Goal: Transaction & Acquisition: Download file/media

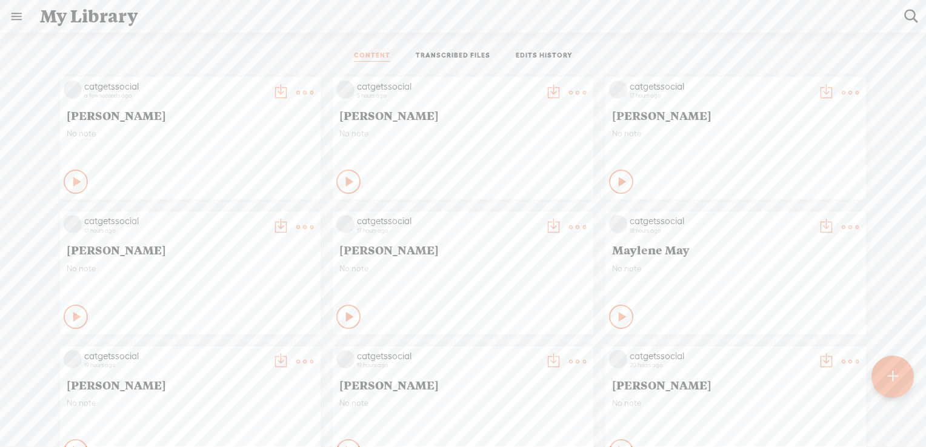
click at [297, 92] on t at bounding box center [304, 92] width 17 height 17
click at [296, 91] on t at bounding box center [304, 92] width 17 height 17
click at [272, 88] on t at bounding box center [280, 92] width 17 height 17
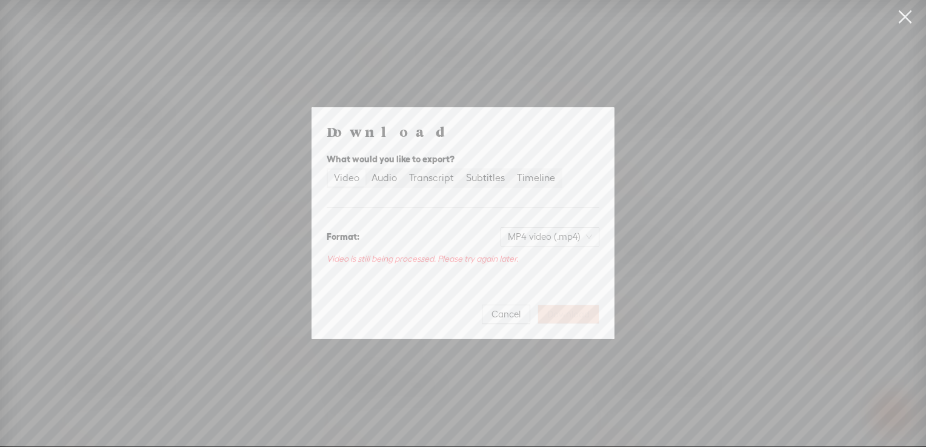
click at [281, 24] on div "Download What would you like to export? Video Audio Transcript Subtitles Timeli…" at bounding box center [463, 223] width 926 height 447
click at [267, 91] on div "Download What would you like to export? Video Audio Transcript Subtitles Timeli…" at bounding box center [463, 223] width 926 height 447
click at [508, 316] on span "Cancel" at bounding box center [505, 314] width 29 height 12
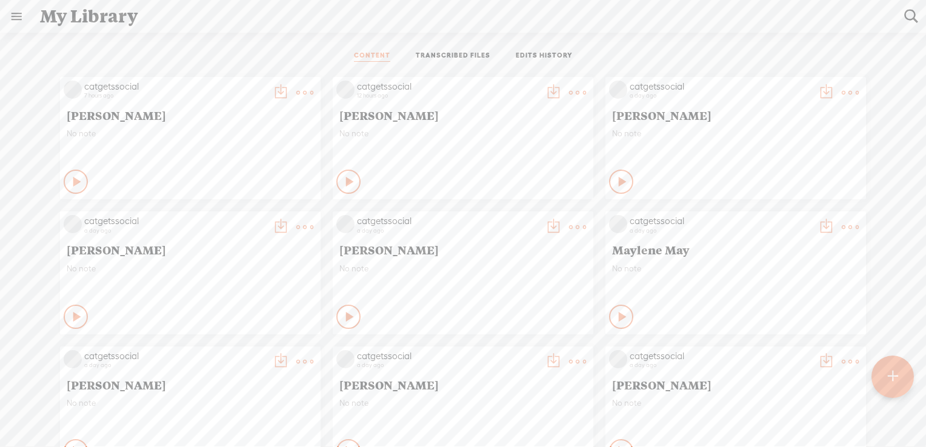
click at [296, 88] on t at bounding box center [304, 92] width 17 height 17
click at [231, 211] on link "Download as..." at bounding box center [238, 216] width 121 height 28
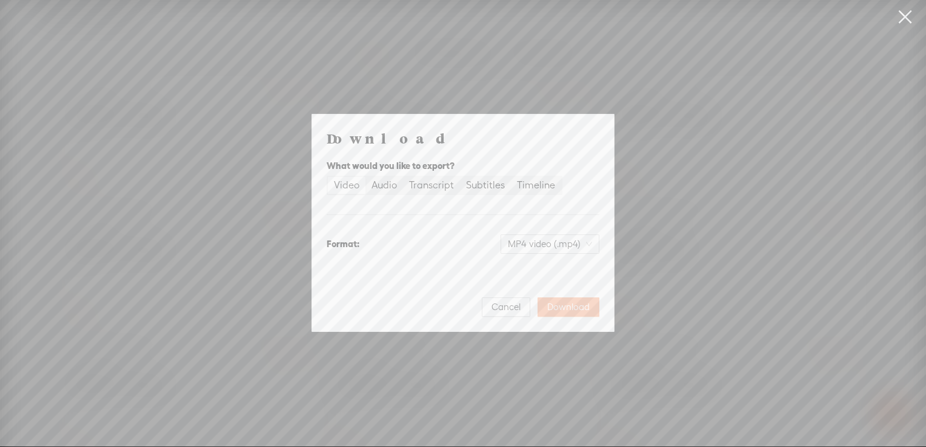
click at [584, 307] on span "Download" at bounding box center [568, 307] width 42 height 12
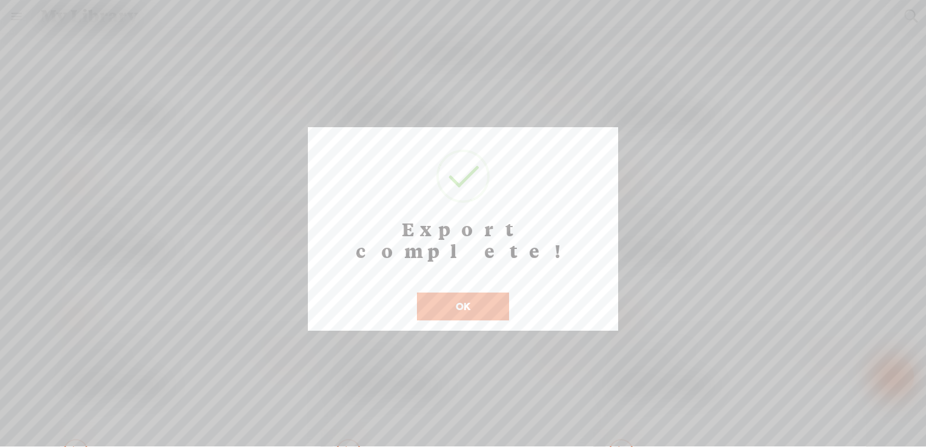
click at [476, 293] on button "OK" at bounding box center [463, 307] width 92 height 28
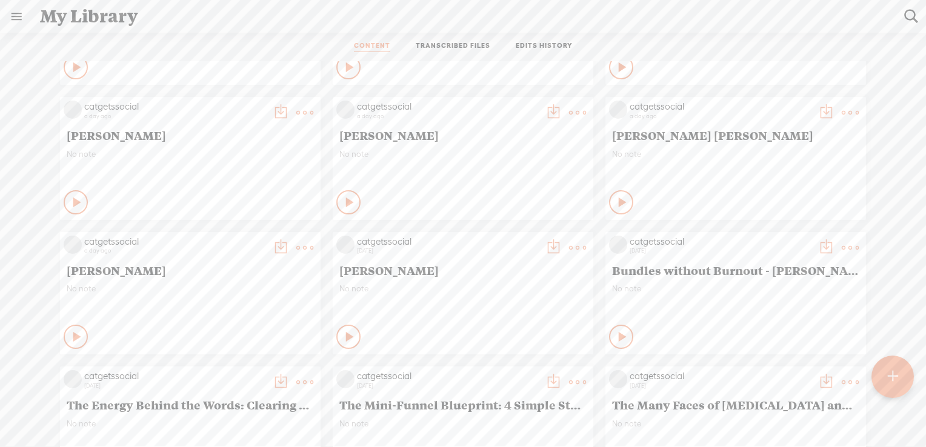
scroll to position [515, 0]
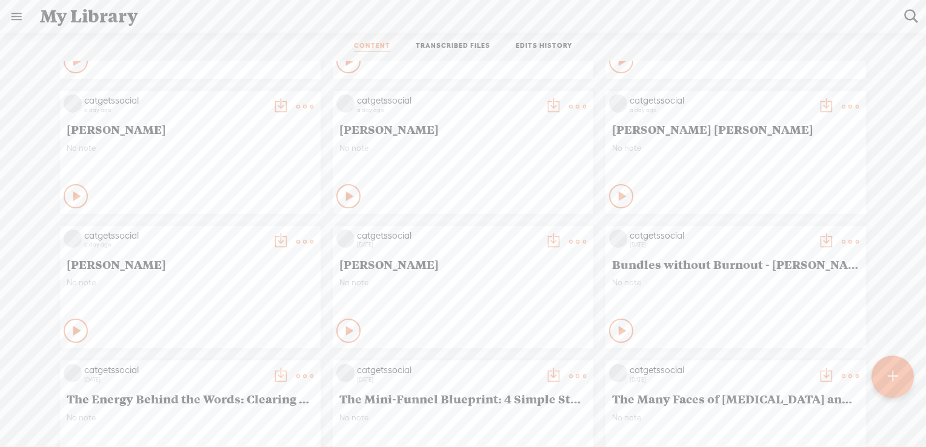
click at [569, 241] on t at bounding box center [577, 241] width 17 height 17
click at [504, 367] on link "Download as..." at bounding box center [510, 365] width 121 height 28
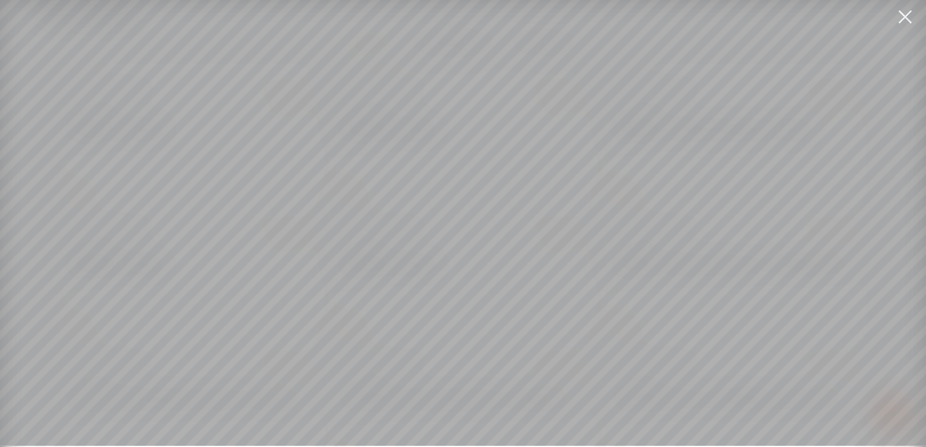
scroll to position [9, 0]
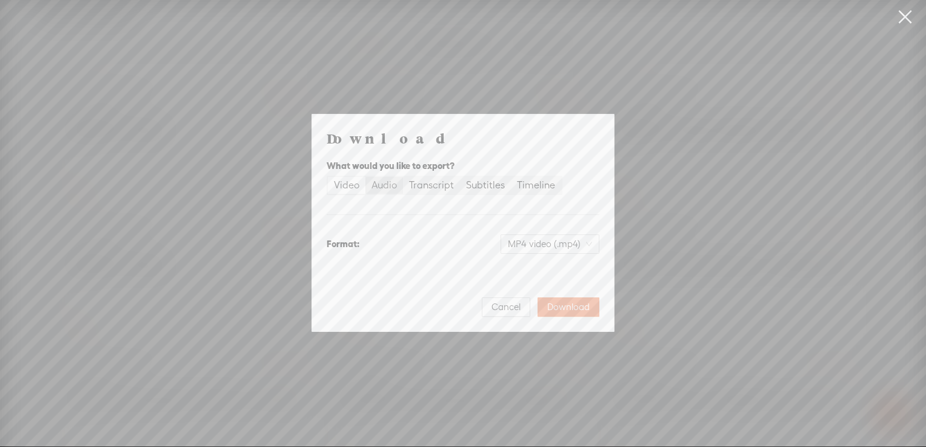
click at [385, 189] on div "Audio" at bounding box center [383, 185] width 25 height 17
click at [365, 177] on input "Audio" at bounding box center [365, 177] width 0 height 0
click at [585, 246] on span "WAV audio (.wav)" at bounding box center [550, 244] width 84 height 18
click at [560, 275] on div "MP3 audio (.mp3)" at bounding box center [540, 270] width 99 height 12
click at [563, 309] on span "Download" at bounding box center [568, 307] width 42 height 12
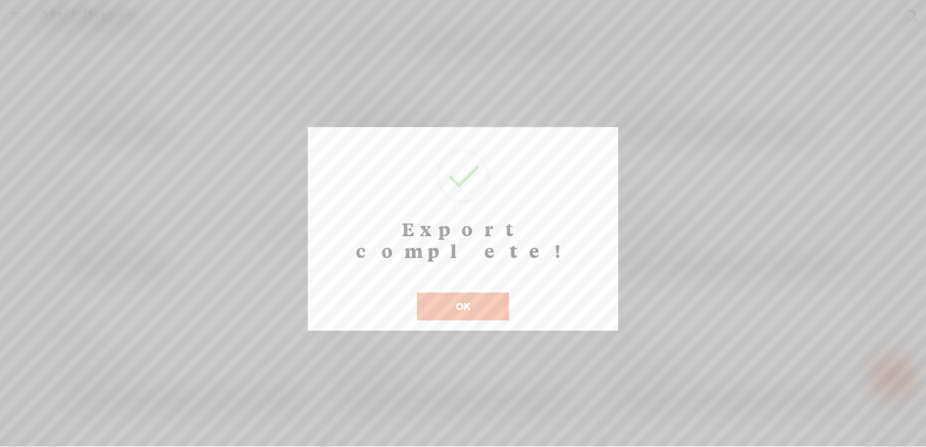
scroll to position [10, 0]
click at [469, 293] on button "OK" at bounding box center [463, 307] width 92 height 28
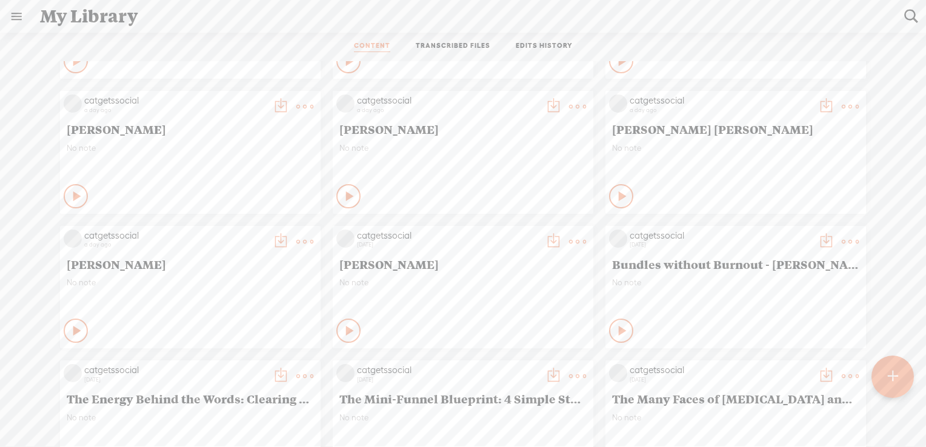
click at [297, 240] on t at bounding box center [304, 241] width 17 height 17
click at [241, 367] on link "Download as..." at bounding box center [238, 365] width 121 height 28
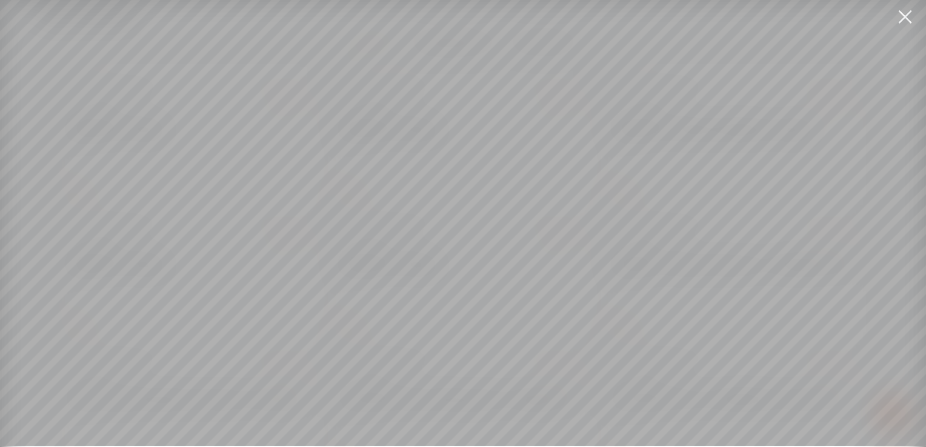
scroll to position [9, 0]
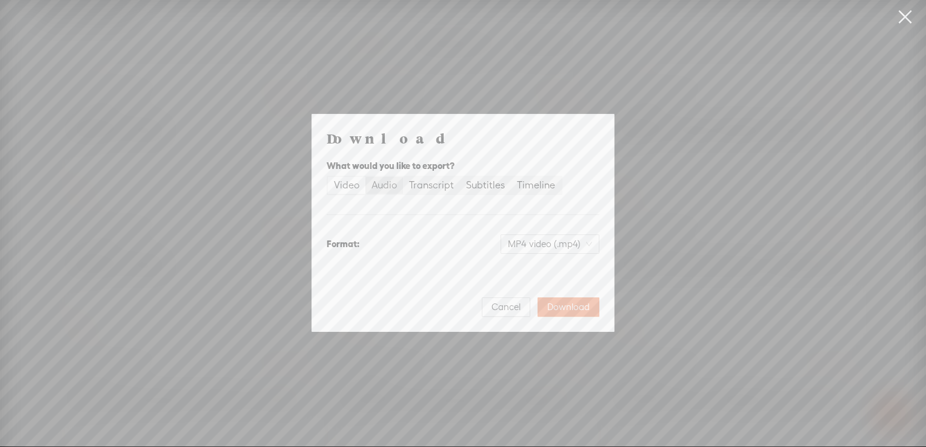
click at [382, 185] on div "Audio" at bounding box center [383, 185] width 25 height 17
click at [365, 177] on input "Audio" at bounding box center [365, 177] width 0 height 0
click at [556, 249] on span "WAV audio (.wav)" at bounding box center [550, 244] width 84 height 18
click at [546, 273] on div "MP3 audio (.mp3)" at bounding box center [540, 270] width 99 height 12
click at [572, 304] on span "Download" at bounding box center [568, 307] width 42 height 12
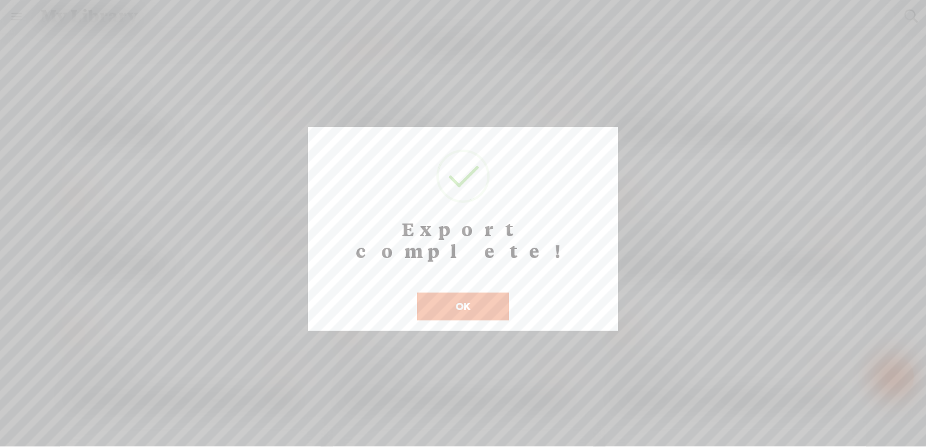
scroll to position [10, 0]
click at [472, 293] on button "OK" at bounding box center [463, 307] width 92 height 28
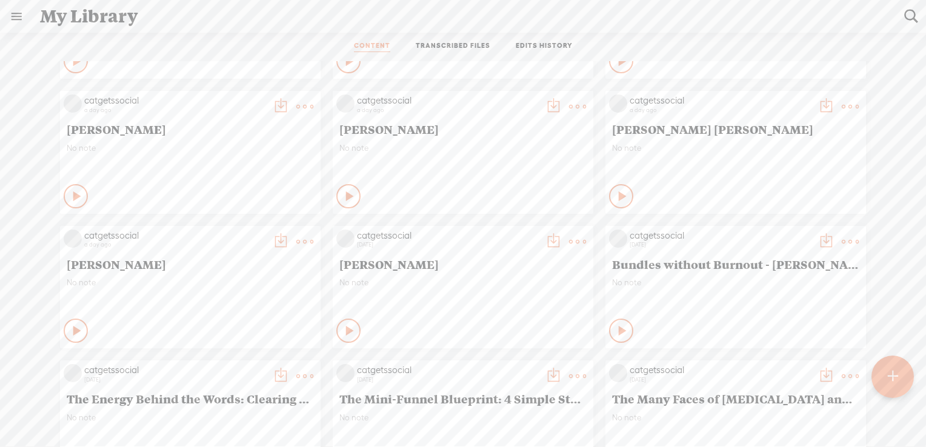
click at [842, 103] on t at bounding box center [850, 106] width 17 height 17
click at [774, 231] on link "Download as..." at bounding box center [783, 230] width 121 height 28
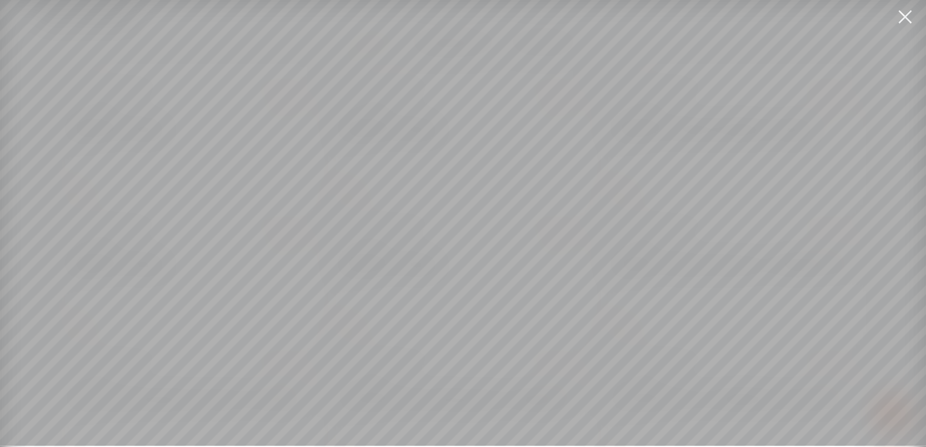
scroll to position [9, 0]
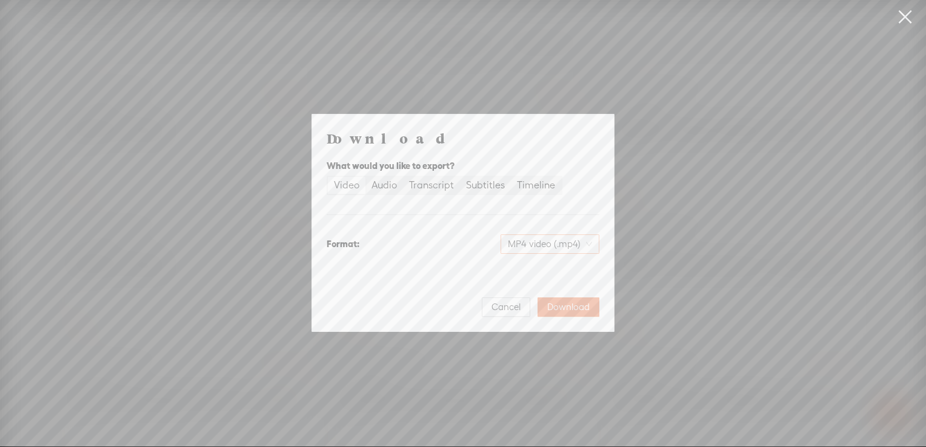
click at [537, 247] on span "MP4 video (.mp4)" at bounding box center [550, 244] width 84 height 18
click at [378, 181] on div "Audio" at bounding box center [383, 185] width 25 height 17
click at [365, 177] on input "Audio" at bounding box center [365, 177] width 0 height 0
click at [535, 241] on span "WAV audio (.wav)" at bounding box center [550, 244] width 84 height 18
click at [534, 272] on div "MP3 audio (.mp3)" at bounding box center [540, 270] width 99 height 12
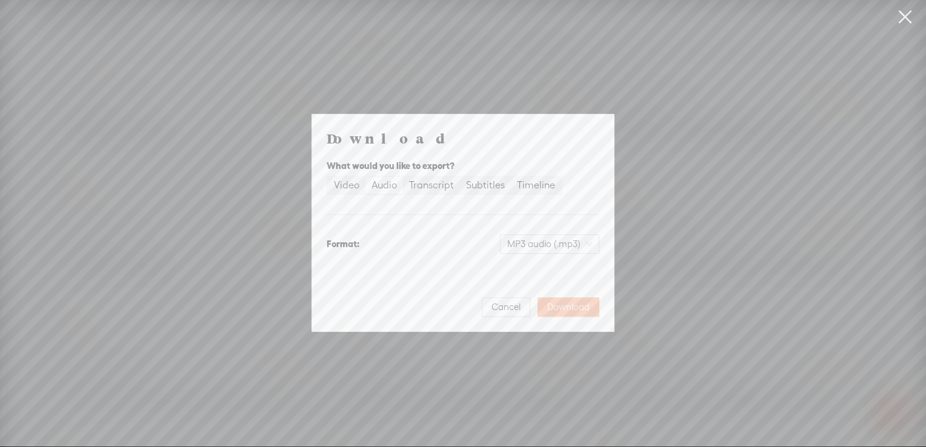
click at [562, 307] on span "Download" at bounding box center [568, 307] width 42 height 12
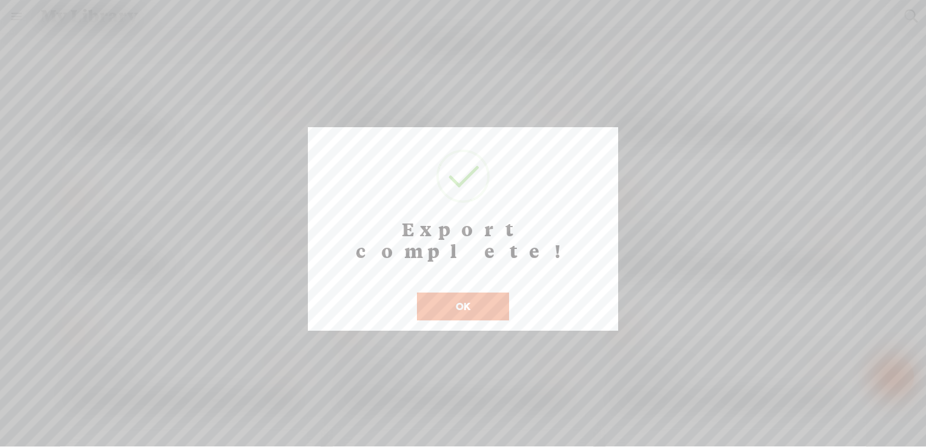
scroll to position [10, 0]
click at [453, 293] on button "OK" at bounding box center [463, 307] width 92 height 28
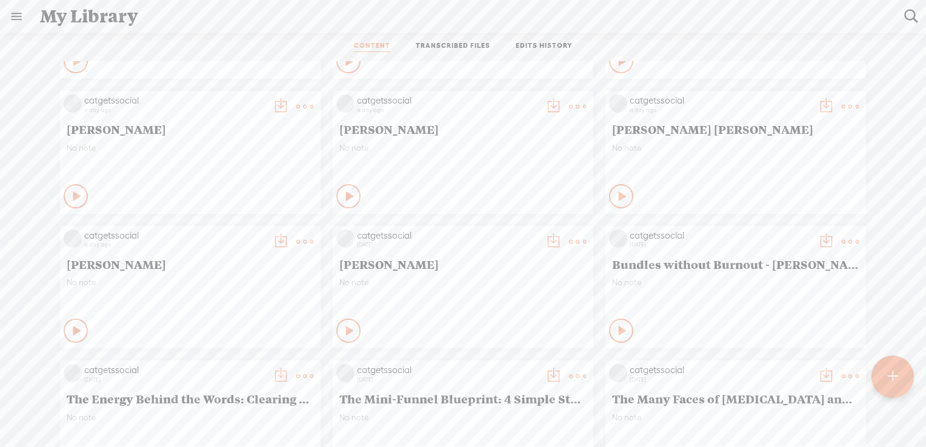
click at [556, 173] on div "No note" at bounding box center [462, 161] width 247 height 36
click at [569, 102] on t at bounding box center [577, 106] width 17 height 17
click at [493, 231] on link "Download as..." at bounding box center [510, 230] width 121 height 28
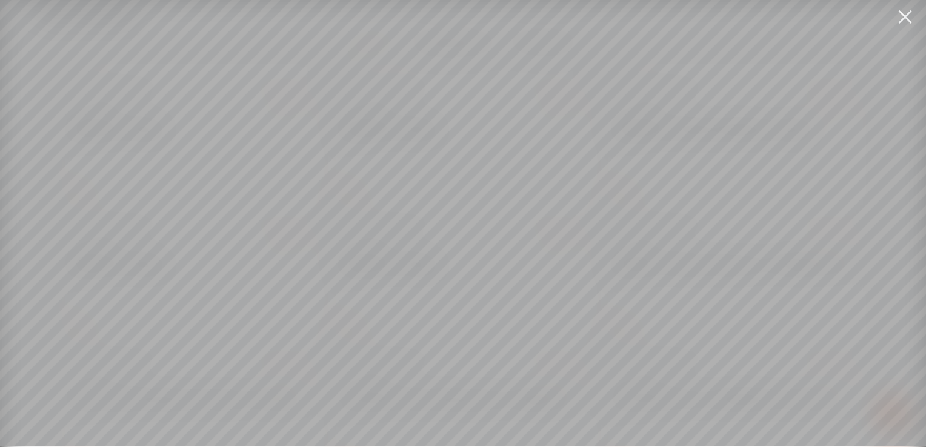
scroll to position [9, 0]
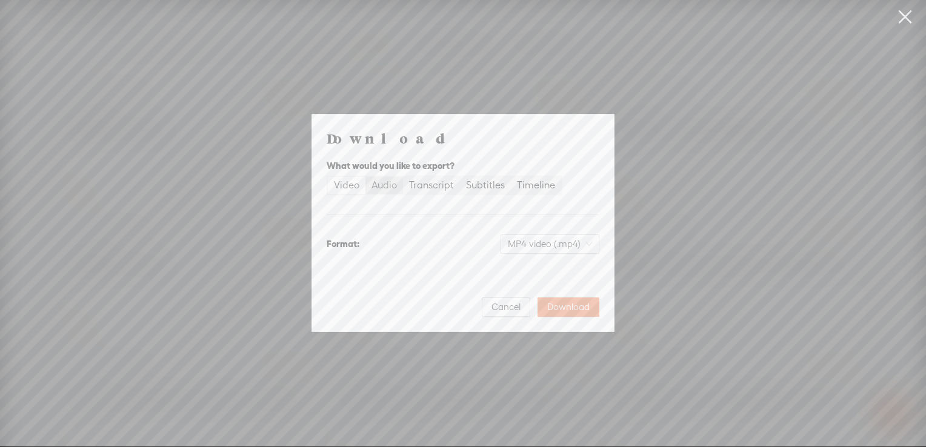
click at [385, 189] on div "Audio" at bounding box center [383, 185] width 25 height 17
click at [365, 177] on input "Audio" at bounding box center [365, 177] width 0 height 0
click at [572, 249] on span "WAV audio (.wav)" at bounding box center [550, 244] width 84 height 18
click at [542, 279] on div "Best for sharing, small file size" at bounding box center [540, 283] width 99 height 10
click at [562, 312] on span "Download" at bounding box center [568, 307] width 42 height 12
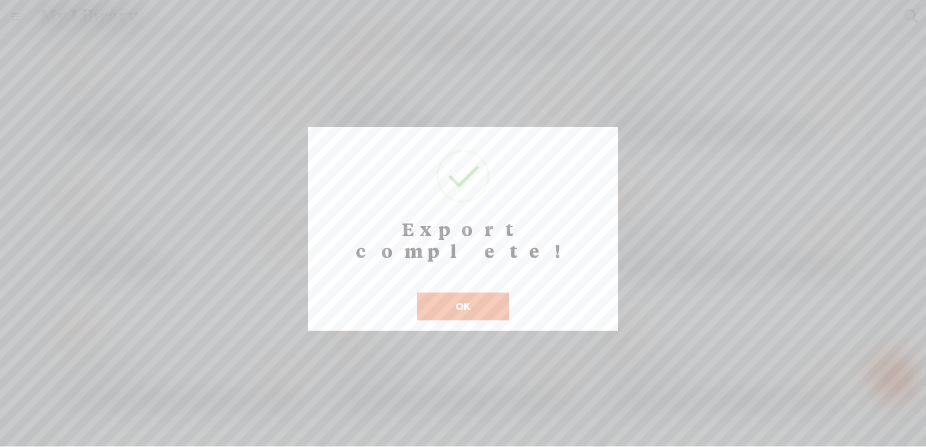
scroll to position [10, 0]
click at [457, 295] on button "OK" at bounding box center [463, 307] width 92 height 28
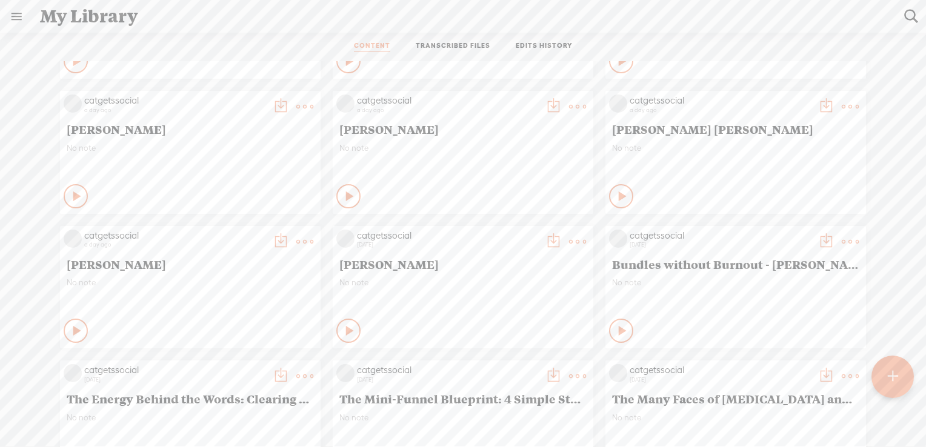
click at [574, 237] on t at bounding box center [577, 241] width 17 height 17
click at [508, 365] on link "Download as..." at bounding box center [510, 365] width 121 height 28
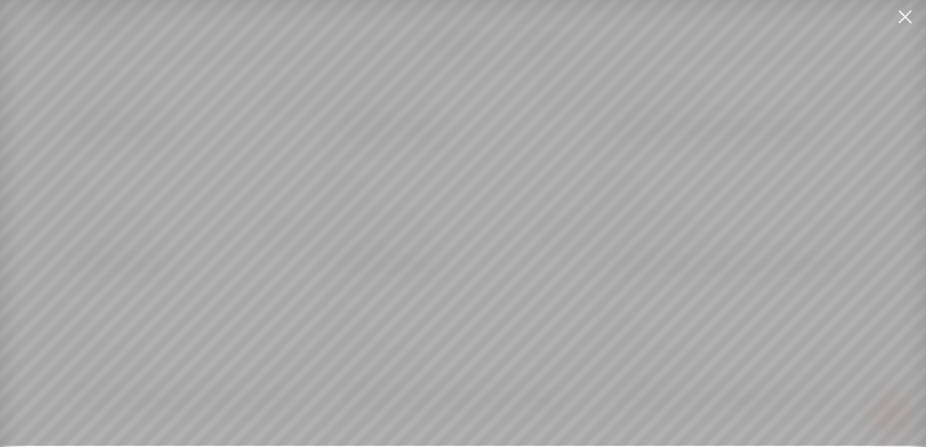
scroll to position [9, 0]
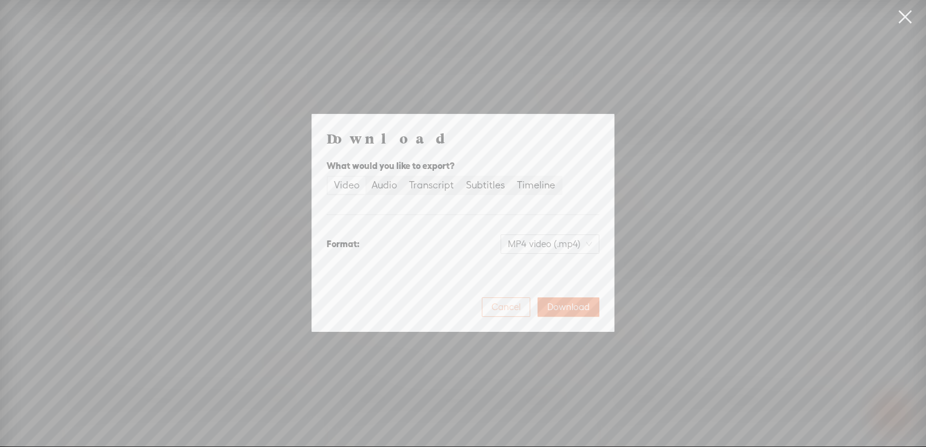
click at [506, 313] on span "Cancel" at bounding box center [505, 307] width 29 height 12
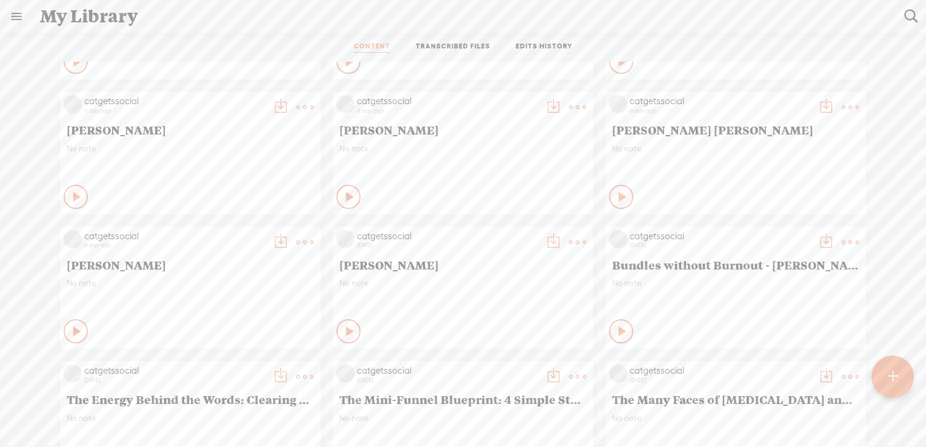
scroll to position [10, 0]
click at [296, 103] on t at bounding box center [304, 106] width 17 height 17
click at [248, 231] on link "Download as..." at bounding box center [238, 230] width 121 height 28
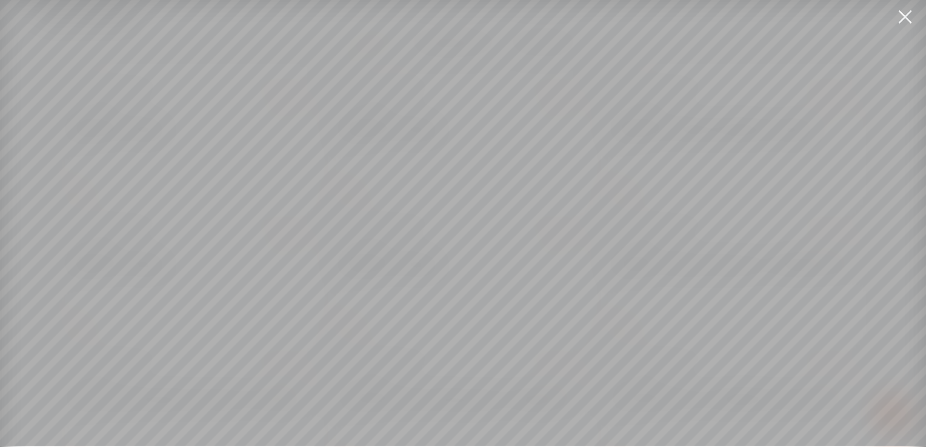
scroll to position [9, 0]
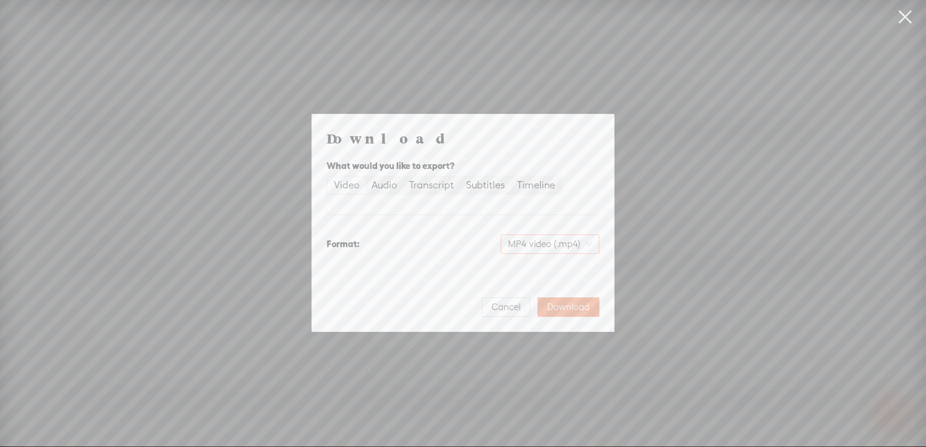
click at [537, 241] on span "MP4 video (.mp4)" at bounding box center [550, 244] width 84 height 18
click at [395, 184] on div "Audio" at bounding box center [383, 185] width 25 height 17
click at [365, 177] on input "Audio" at bounding box center [365, 177] width 0 height 0
click at [538, 242] on span "WAV audio (.wav)" at bounding box center [550, 244] width 84 height 18
click at [540, 275] on div "MP3 audio (.mp3)" at bounding box center [540, 270] width 99 height 12
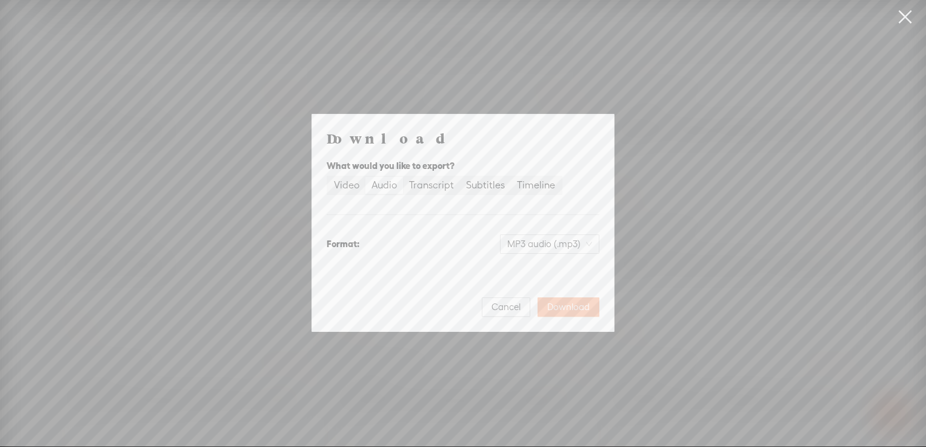
click at [565, 307] on span "Download" at bounding box center [568, 307] width 42 height 12
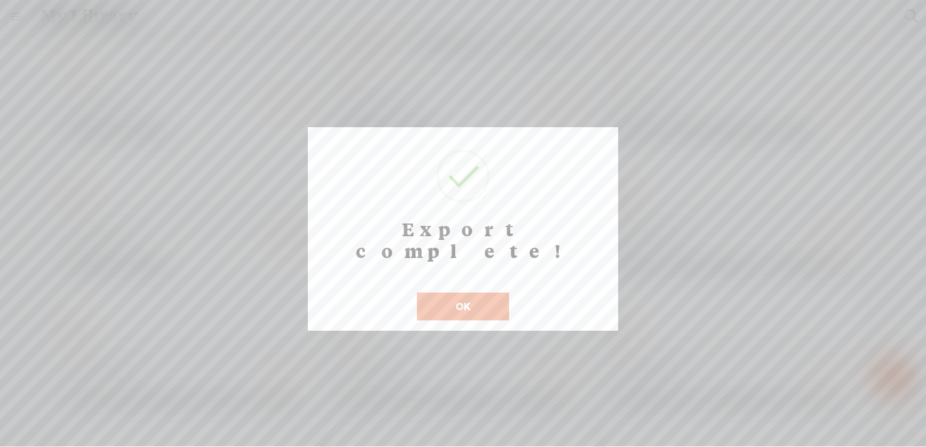
scroll to position [10, 0]
click at [473, 293] on button "OK" at bounding box center [463, 307] width 92 height 28
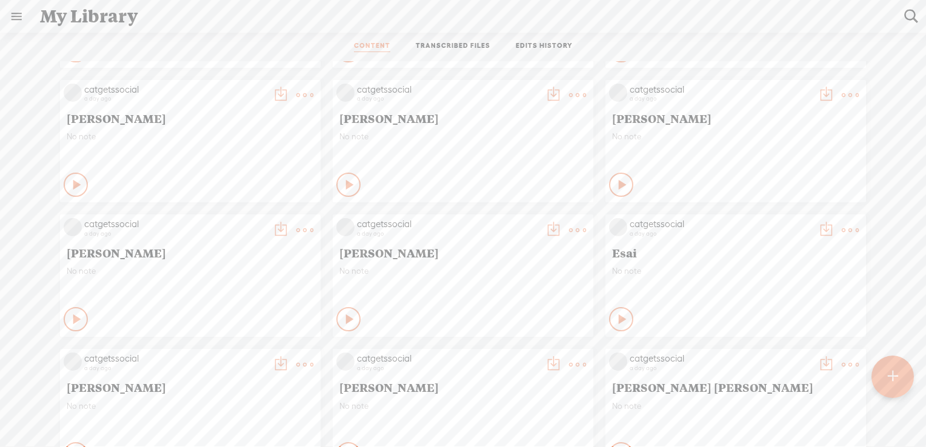
scroll to position [242, 0]
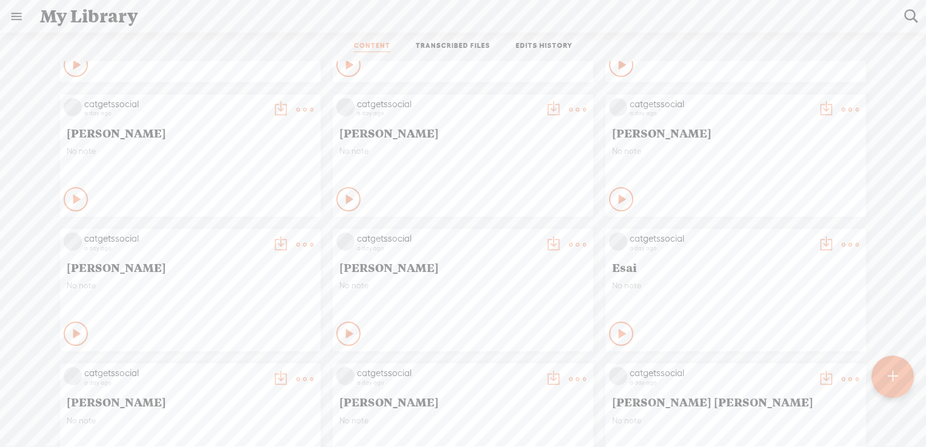
click at [842, 242] on t at bounding box center [850, 244] width 17 height 17
click at [772, 370] on link "Download as..." at bounding box center [783, 368] width 121 height 28
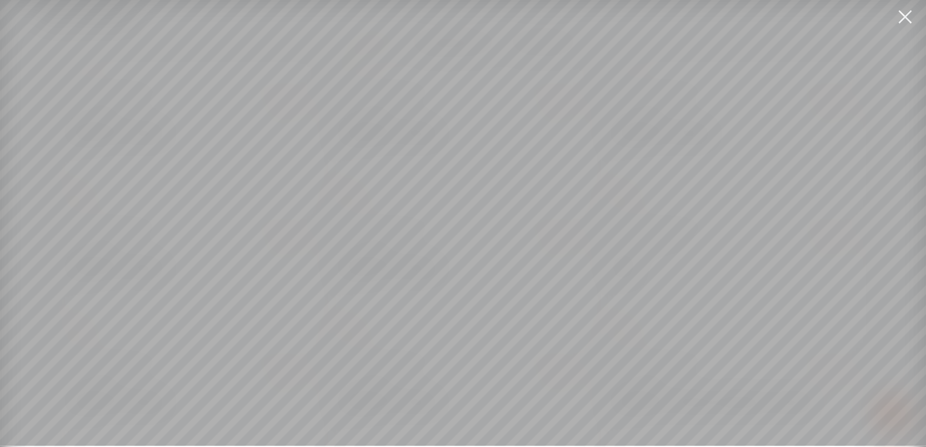
scroll to position [9, 0]
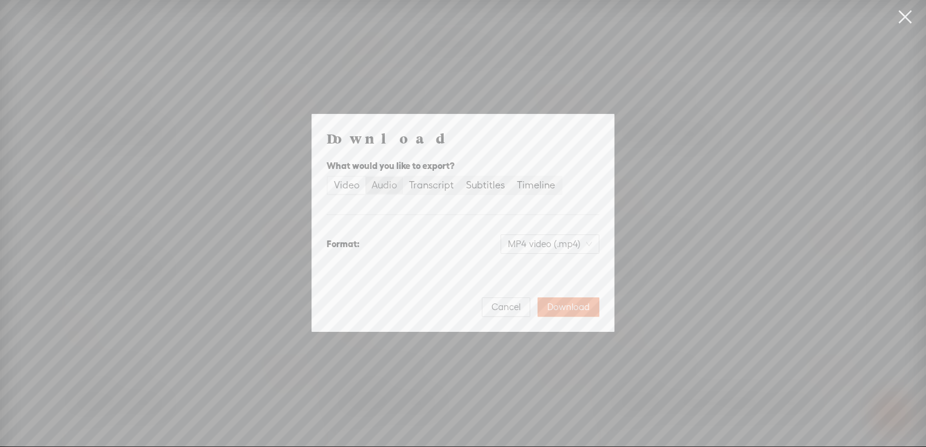
click at [388, 184] on div "Audio" at bounding box center [383, 185] width 25 height 17
click at [365, 177] on input "Audio" at bounding box center [365, 177] width 0 height 0
click at [571, 250] on span "WAV audio (.wav)" at bounding box center [550, 244] width 84 height 18
click at [556, 277] on div "MP3 audio (.mp3) Best for sharing, small file size" at bounding box center [540, 275] width 99 height 29
click at [562, 305] on span "Download" at bounding box center [568, 307] width 42 height 12
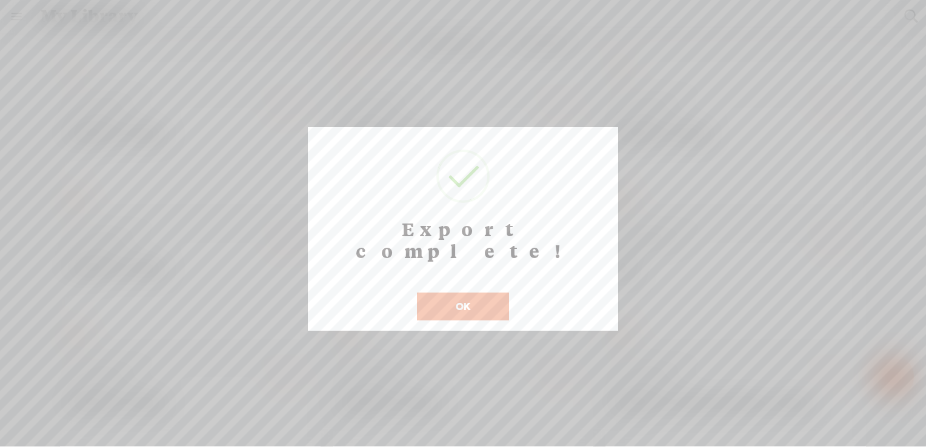
scroll to position [10, 0]
click at [476, 293] on button "OK" at bounding box center [463, 307] width 92 height 28
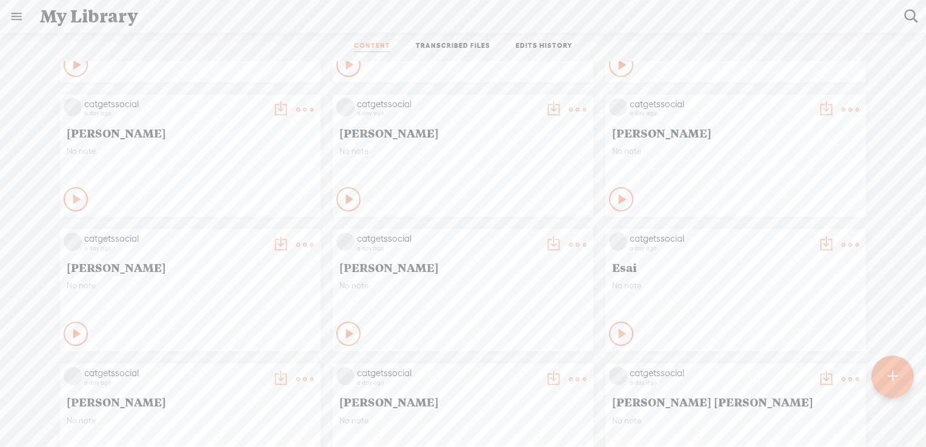
click at [503, 260] on span "[PERSON_NAME]" at bounding box center [462, 267] width 247 height 15
click at [570, 245] on t at bounding box center [577, 244] width 17 height 17
click at [519, 368] on link "Download as..." at bounding box center [510, 368] width 121 height 28
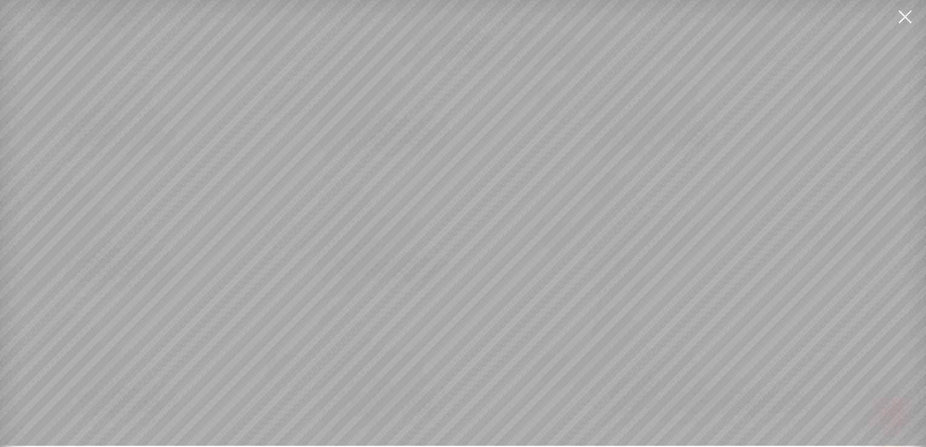
scroll to position [9, 0]
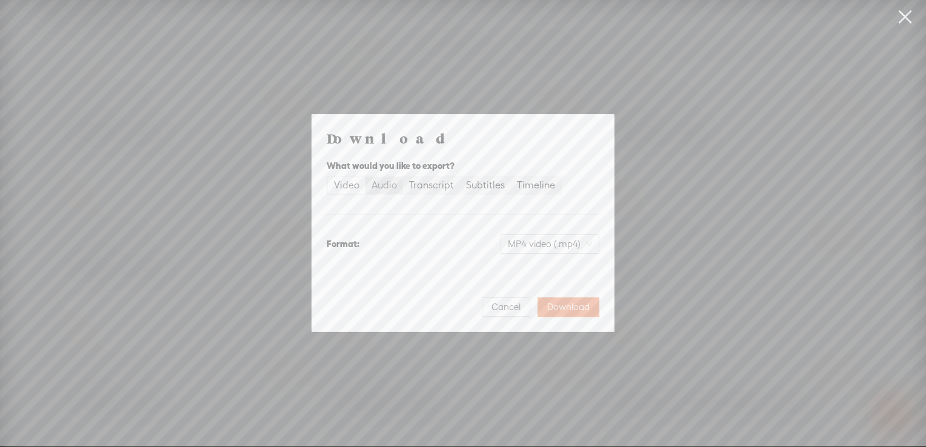
click at [378, 182] on div "Audio" at bounding box center [383, 185] width 25 height 17
click at [365, 177] on input "Audio" at bounding box center [365, 177] width 0 height 0
click at [559, 247] on span "WAV audio (.wav)" at bounding box center [550, 244] width 84 height 18
click at [543, 277] on div "MP3 audio (.mp3) Best for sharing, small file size" at bounding box center [540, 275] width 99 height 29
click at [569, 308] on span "Download" at bounding box center [568, 307] width 42 height 12
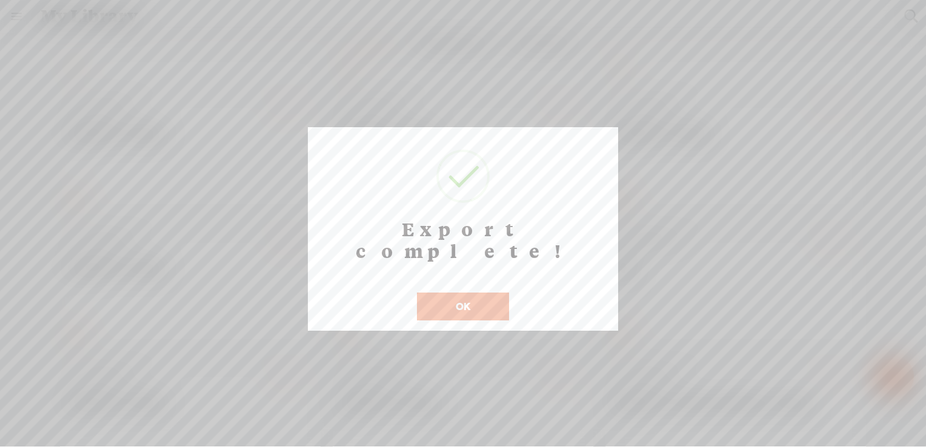
scroll to position [10, 0]
click at [483, 293] on button "OK" at bounding box center [463, 307] width 92 height 28
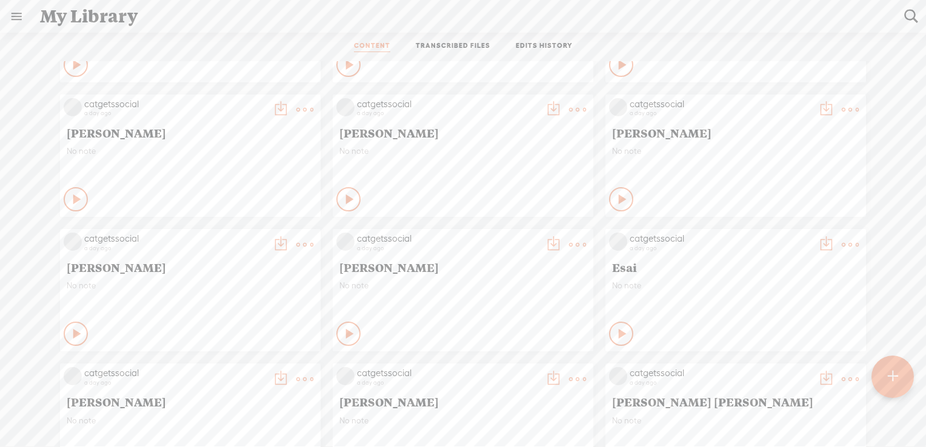
click at [239, 289] on div "No note" at bounding box center [190, 299] width 247 height 36
click at [296, 245] on t at bounding box center [304, 244] width 17 height 17
click at [256, 370] on link "Download as..." at bounding box center [238, 368] width 121 height 28
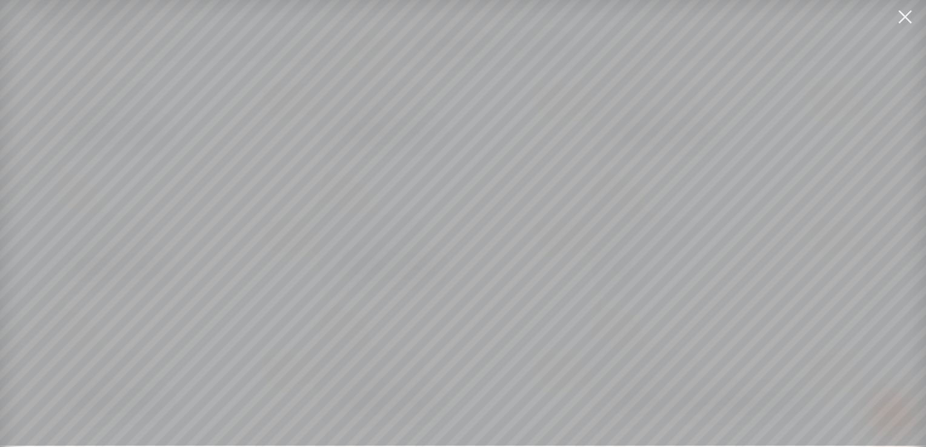
scroll to position [9, 0]
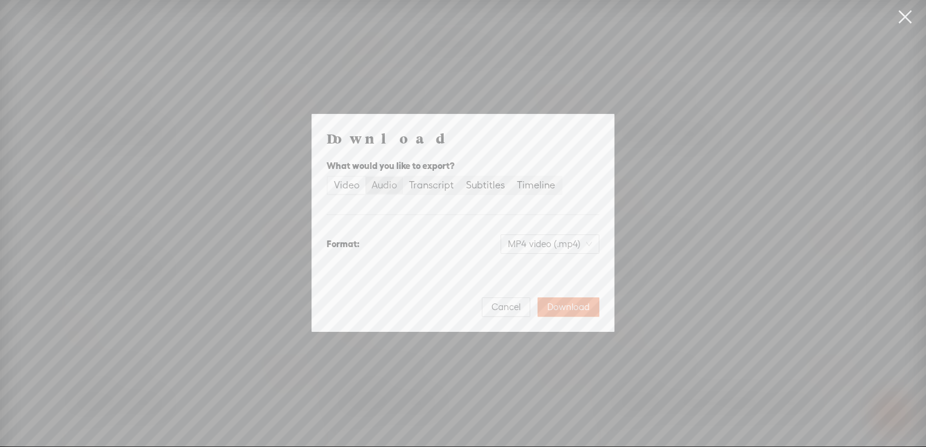
click at [383, 188] on div "Audio" at bounding box center [383, 185] width 25 height 17
click at [365, 177] on input "Audio" at bounding box center [365, 177] width 0 height 0
click at [551, 251] on span "WAV audio (.wav)" at bounding box center [550, 244] width 84 height 18
click at [535, 273] on div "MP3 audio (.mp3)" at bounding box center [540, 270] width 99 height 12
click at [563, 310] on span "Download" at bounding box center [568, 307] width 42 height 12
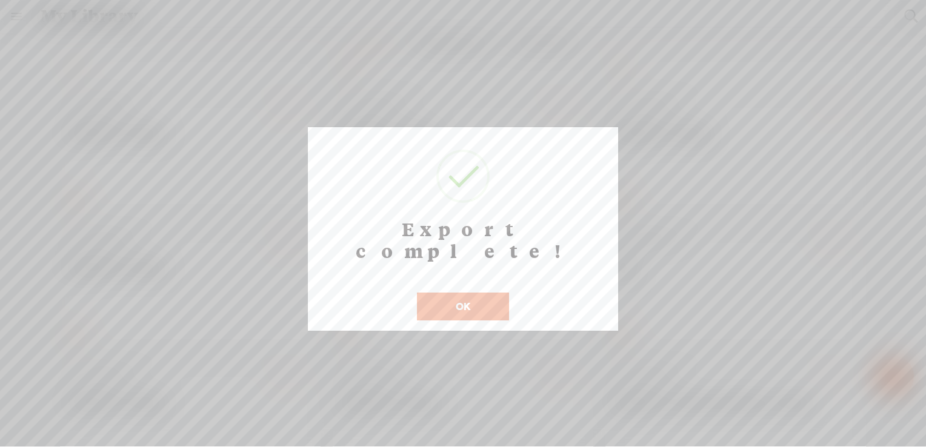
scroll to position [10, 0]
click at [473, 293] on button "OK" at bounding box center [463, 307] width 92 height 28
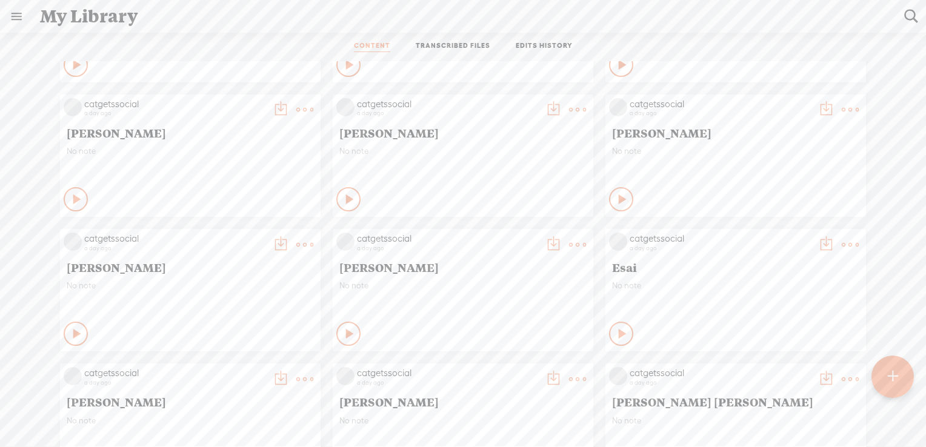
click at [296, 110] on t at bounding box center [304, 109] width 17 height 17
click at [246, 230] on link "Download as..." at bounding box center [238, 233] width 121 height 28
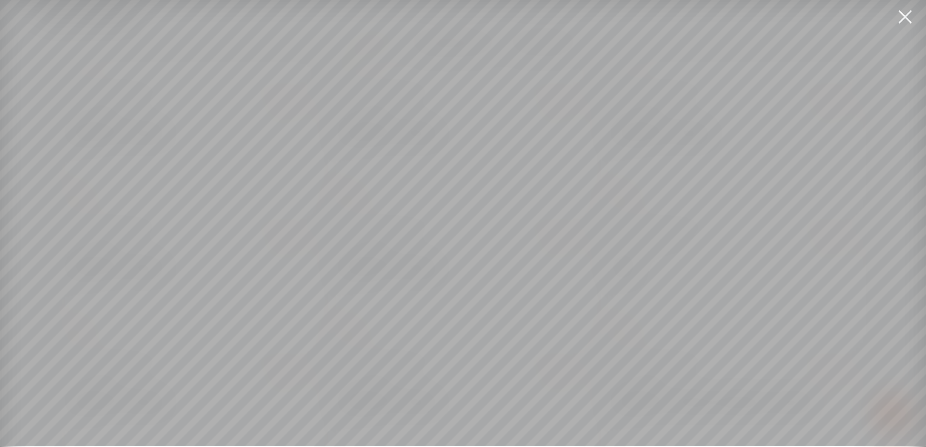
scroll to position [9, 0]
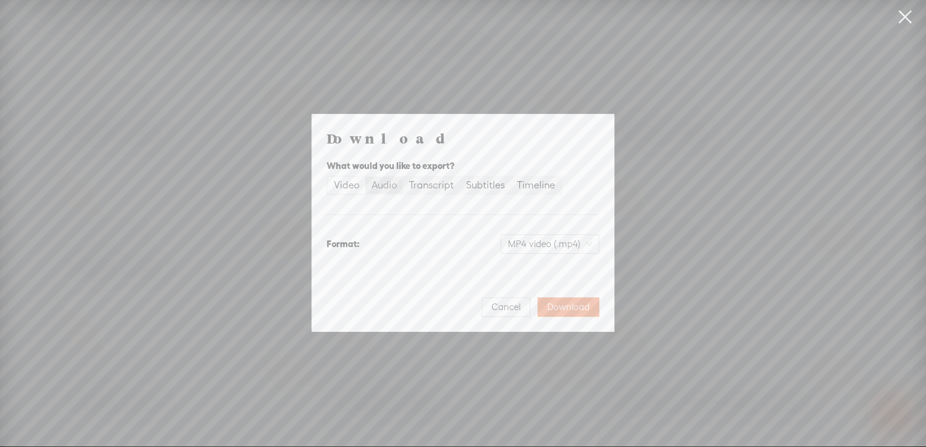
click at [392, 184] on div "Audio" at bounding box center [383, 185] width 25 height 17
click at [365, 177] on input "Audio" at bounding box center [365, 177] width 0 height 0
click at [543, 248] on span "WAV audio (.wav)" at bounding box center [550, 244] width 84 height 18
click at [533, 274] on div "MP3 audio (.mp3)" at bounding box center [540, 270] width 99 height 12
click at [550, 305] on span "Download" at bounding box center [568, 307] width 42 height 12
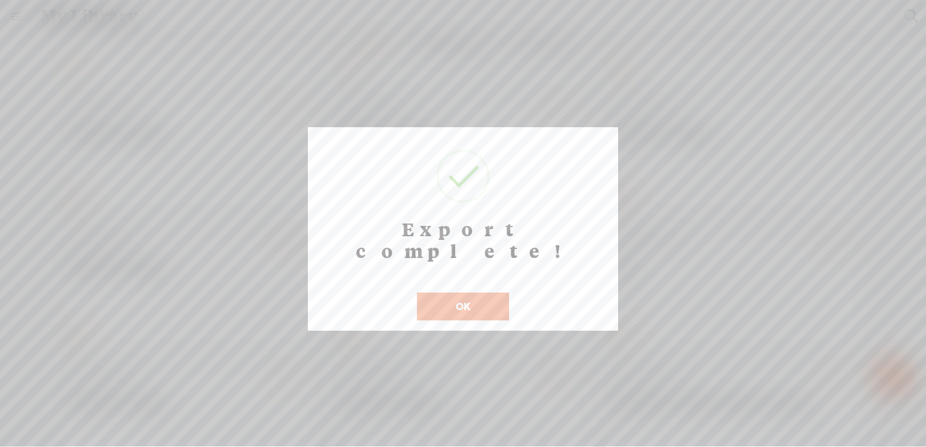
scroll to position [10, 0]
click at [459, 293] on button "OK" at bounding box center [463, 307] width 92 height 28
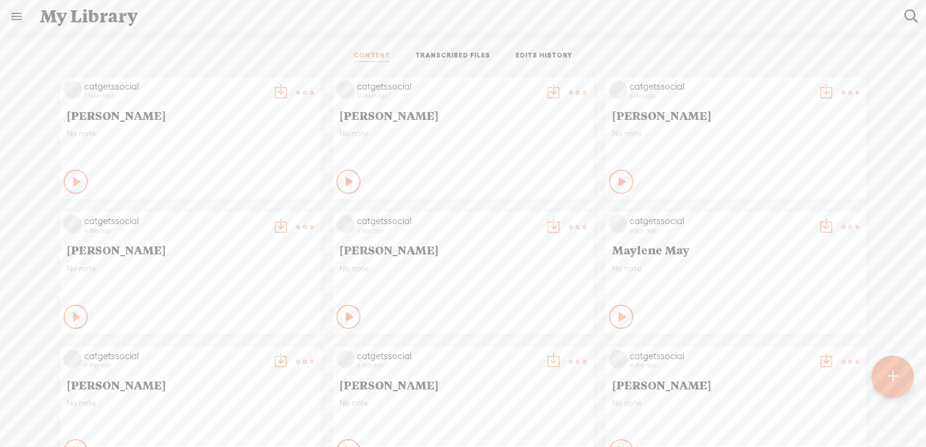
click at [296, 88] on t at bounding box center [304, 92] width 17 height 17
click at [242, 219] on link "Download as..." at bounding box center [238, 216] width 121 height 28
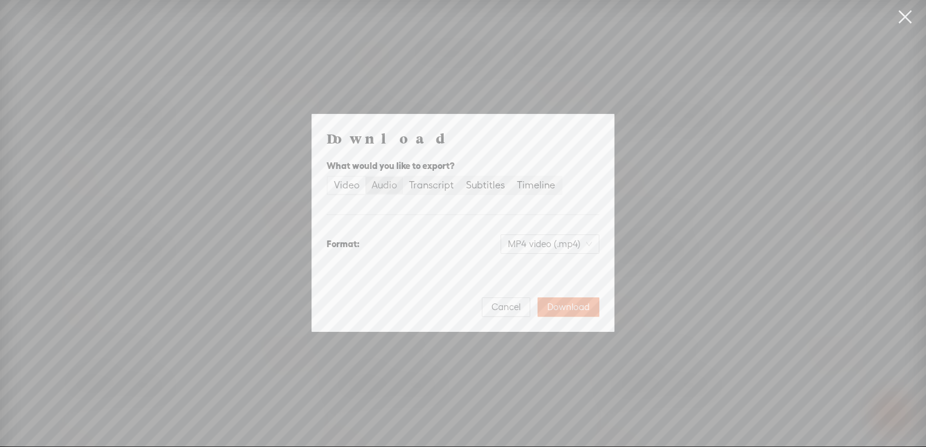
click at [390, 188] on div "Audio" at bounding box center [383, 185] width 25 height 17
click at [365, 177] on input "Audio" at bounding box center [365, 177] width 0 height 0
click at [567, 247] on span "WAV audio (.wav)" at bounding box center [550, 244] width 84 height 18
click at [555, 282] on div "Best for sharing, small file size" at bounding box center [540, 283] width 99 height 10
click at [574, 309] on span "Download" at bounding box center [568, 307] width 42 height 12
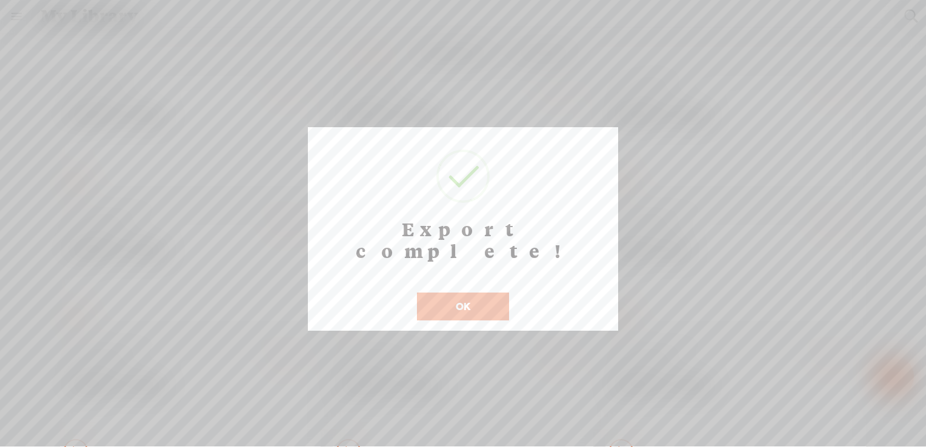
click at [473, 293] on button "OK" at bounding box center [463, 307] width 92 height 28
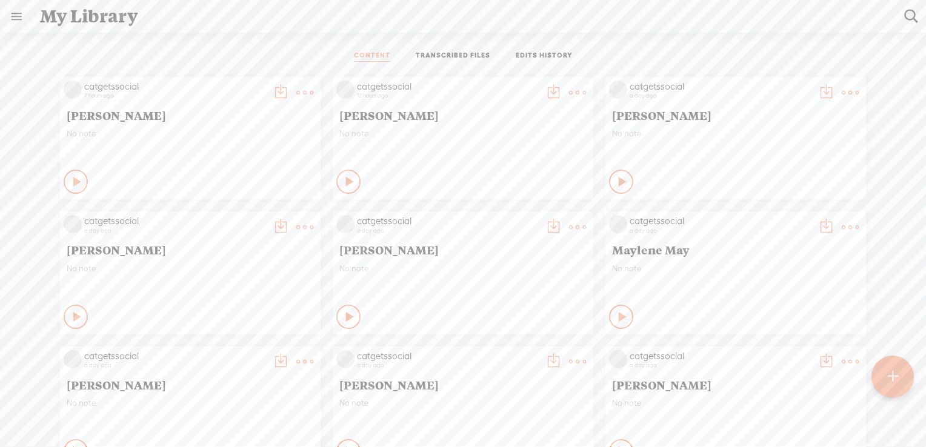
click at [569, 88] on t at bounding box center [577, 92] width 17 height 17
click at [515, 218] on link "Download as..." at bounding box center [510, 216] width 121 height 28
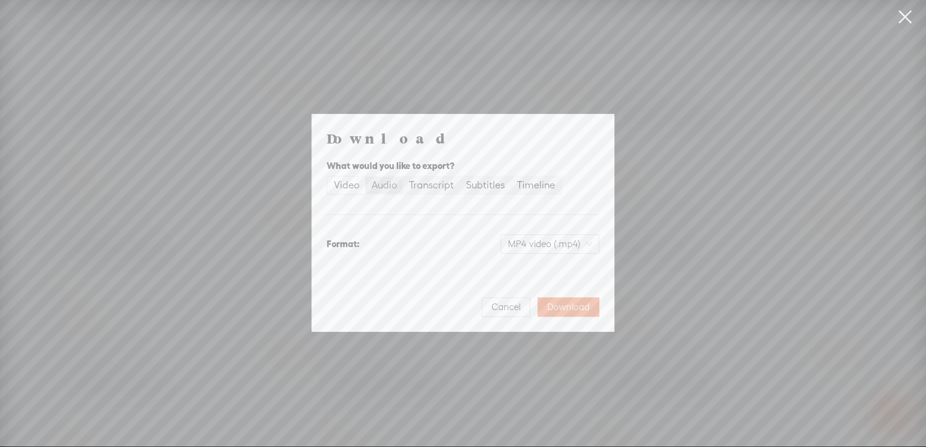
click at [384, 188] on div "Audio" at bounding box center [383, 185] width 25 height 17
click at [365, 177] on input "Audio" at bounding box center [365, 177] width 0 height 0
click at [528, 248] on span "WAV audio (.wav)" at bounding box center [550, 244] width 84 height 18
click at [529, 279] on div "Best for sharing, small file size" at bounding box center [540, 283] width 99 height 10
click at [568, 307] on span "Download" at bounding box center [568, 307] width 42 height 12
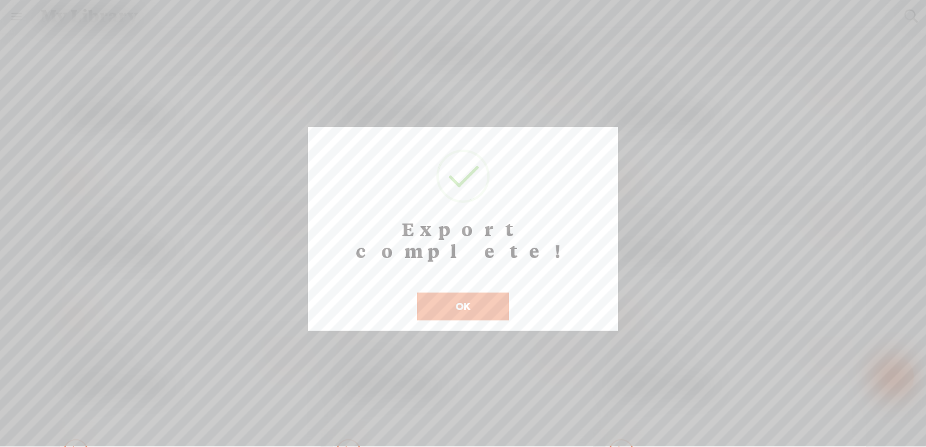
click at [473, 293] on button "OK" at bounding box center [463, 307] width 92 height 28
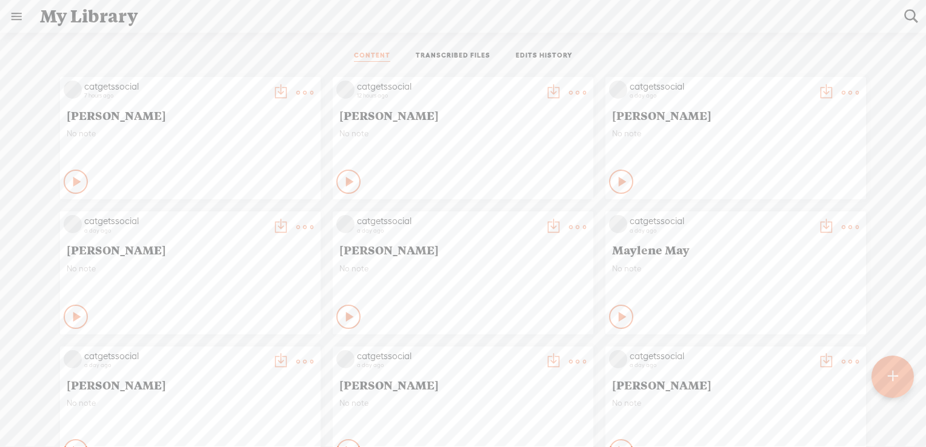
click at [842, 94] on t at bounding box center [850, 92] width 17 height 17
click at [772, 214] on link "Download as..." at bounding box center [783, 216] width 121 height 28
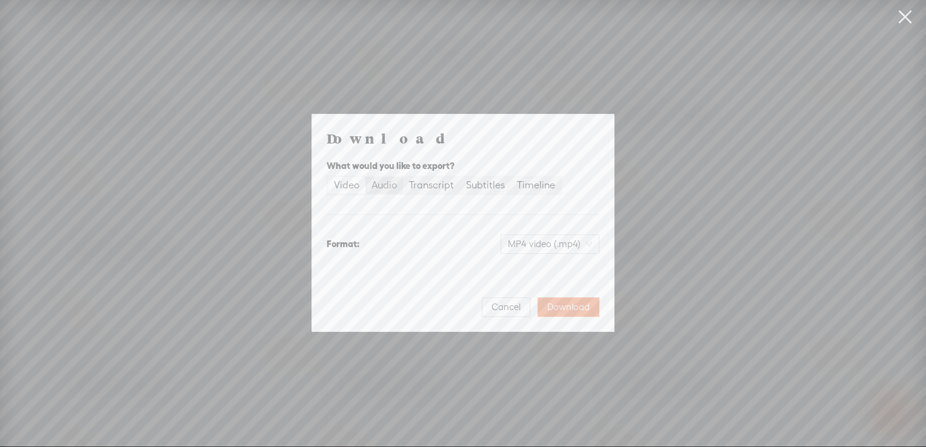
click at [384, 184] on div "Audio" at bounding box center [383, 185] width 25 height 17
click at [365, 177] on input "Audio" at bounding box center [365, 177] width 0 height 0
click at [542, 241] on span "WAV audio (.wav)" at bounding box center [550, 244] width 84 height 18
click at [531, 275] on div "MP3 audio (.mp3)" at bounding box center [540, 270] width 99 height 12
click at [567, 306] on span "Download" at bounding box center [568, 307] width 42 height 12
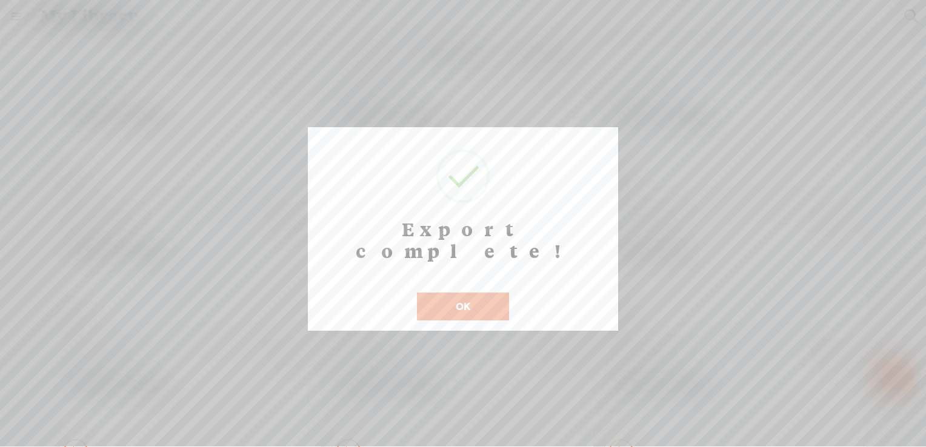
click at [465, 293] on button "OK" at bounding box center [463, 307] width 92 height 28
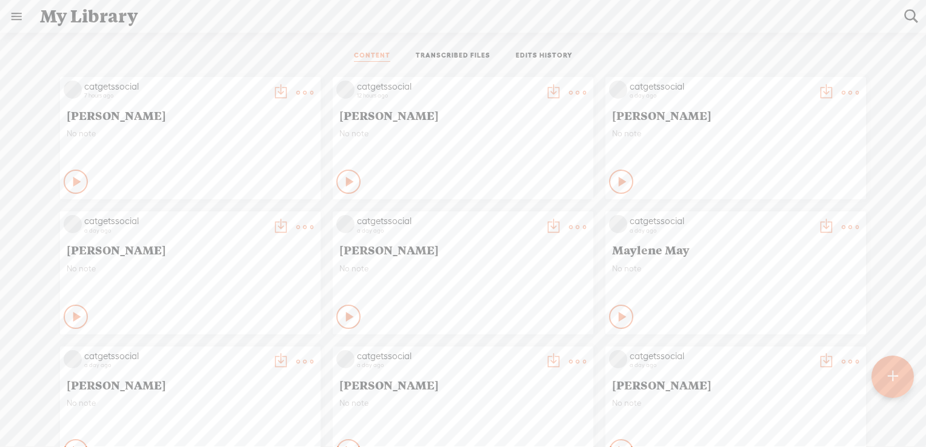
click at [297, 224] on t at bounding box center [304, 227] width 17 height 17
click at [253, 347] on link "Download as..." at bounding box center [238, 351] width 121 height 28
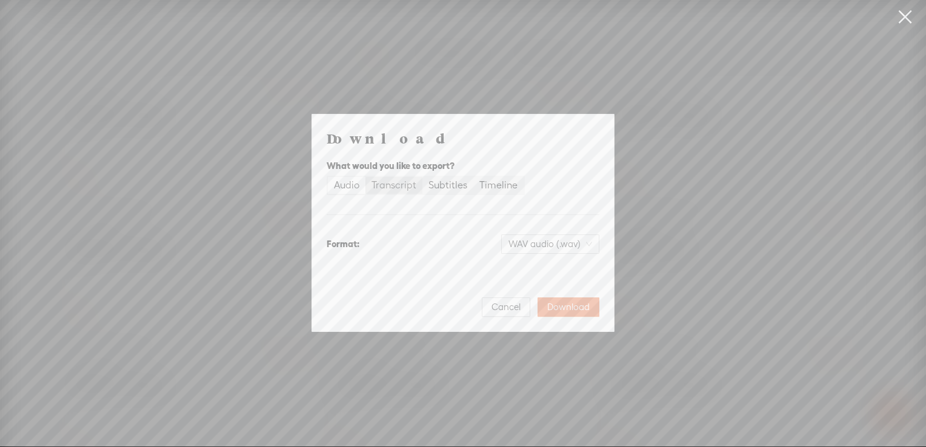
click at [393, 185] on div "Transcript" at bounding box center [393, 185] width 45 height 17
click at [365, 177] on input "Transcript" at bounding box center [365, 177] width 0 height 0
click at [345, 182] on div "Audio" at bounding box center [346, 185] width 25 height 17
click at [328, 177] on input "Audio" at bounding box center [328, 177] width 0 height 0
click at [522, 245] on span "WAV audio (.wav)" at bounding box center [550, 244] width 84 height 18
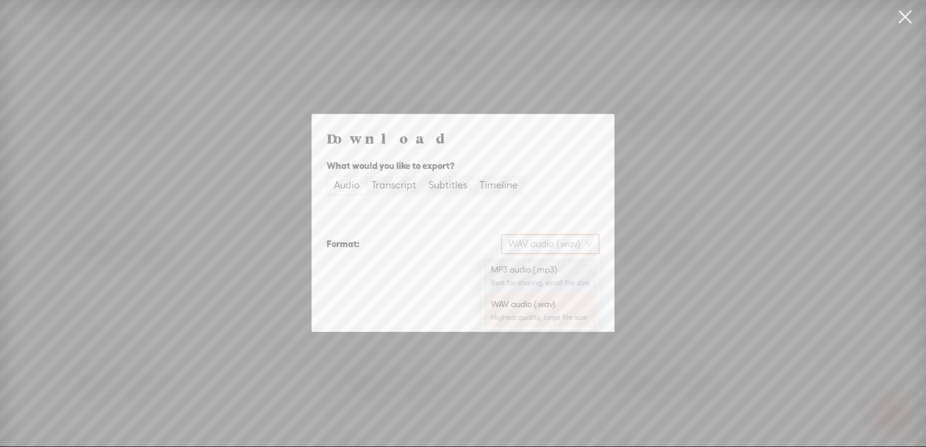
click at [523, 274] on div "MP3 audio (.mp3)" at bounding box center [540, 270] width 99 height 12
click at [570, 307] on span "Download" at bounding box center [568, 307] width 42 height 12
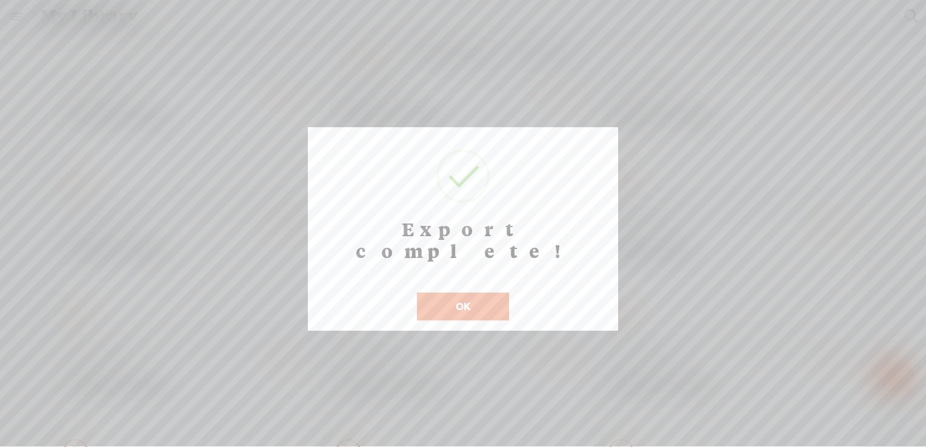
click at [467, 293] on button "OK" at bounding box center [463, 307] width 92 height 28
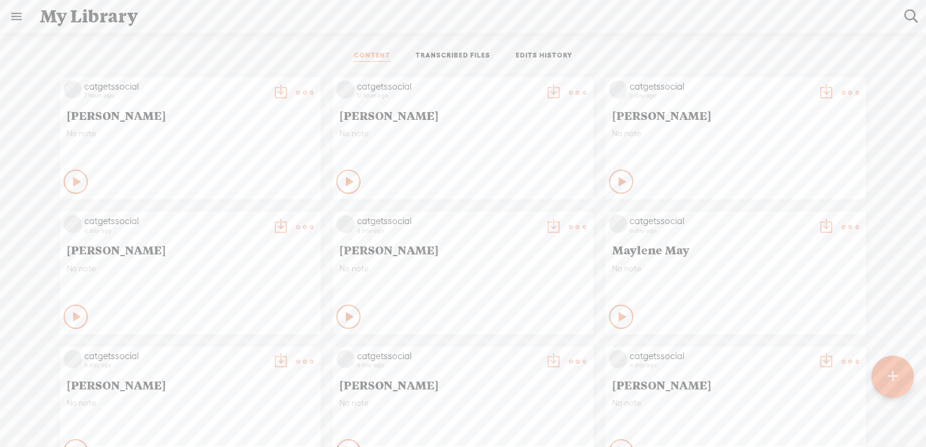
drag, startPoint x: 496, startPoint y: 231, endPoint x: 515, endPoint y: 229, distance: 19.5
click at [496, 231] on div "a day ago" at bounding box center [448, 230] width 182 height 7
click at [569, 228] on t at bounding box center [577, 227] width 17 height 17
click at [514, 350] on link "Download as..." at bounding box center [510, 351] width 121 height 28
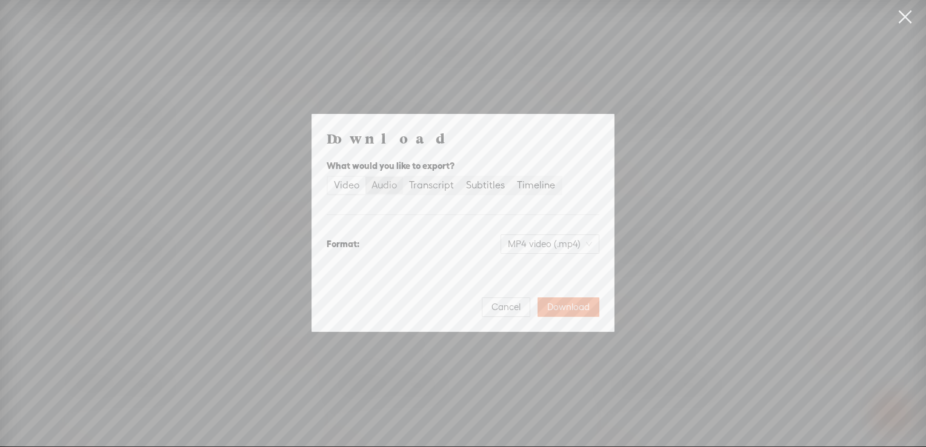
click at [390, 186] on div "Audio" at bounding box center [383, 185] width 25 height 17
click at [365, 177] on input "Audio" at bounding box center [365, 177] width 0 height 0
click at [551, 249] on span "WAV audio (.wav)" at bounding box center [550, 244] width 84 height 18
click at [547, 276] on div "MP3 audio (.mp3) Best for sharing, small file size" at bounding box center [540, 275] width 99 height 29
click at [562, 303] on span "Download" at bounding box center [568, 307] width 42 height 12
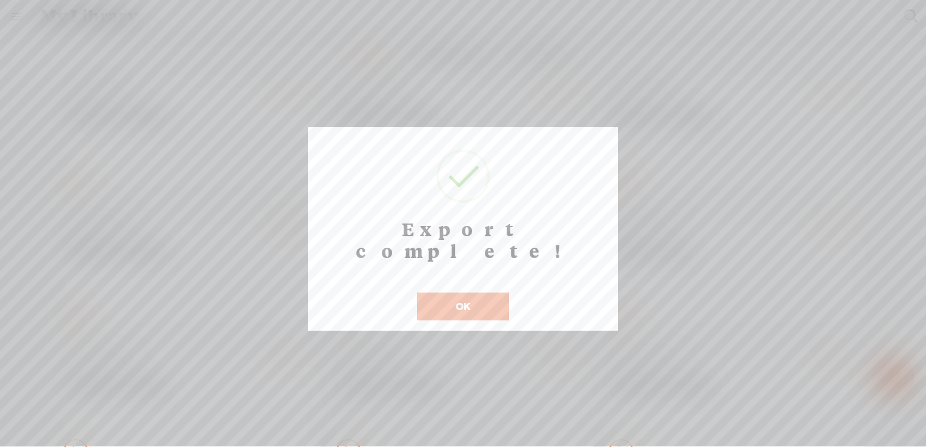
click at [490, 293] on button "OK" at bounding box center [463, 307] width 92 height 28
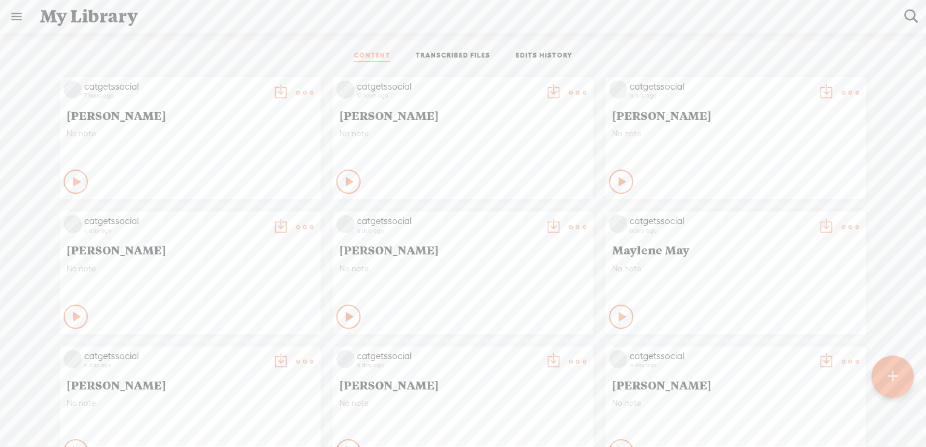
click at [842, 225] on t at bounding box center [850, 227] width 17 height 17
click at [775, 350] on link "Download as..." at bounding box center [783, 351] width 121 height 28
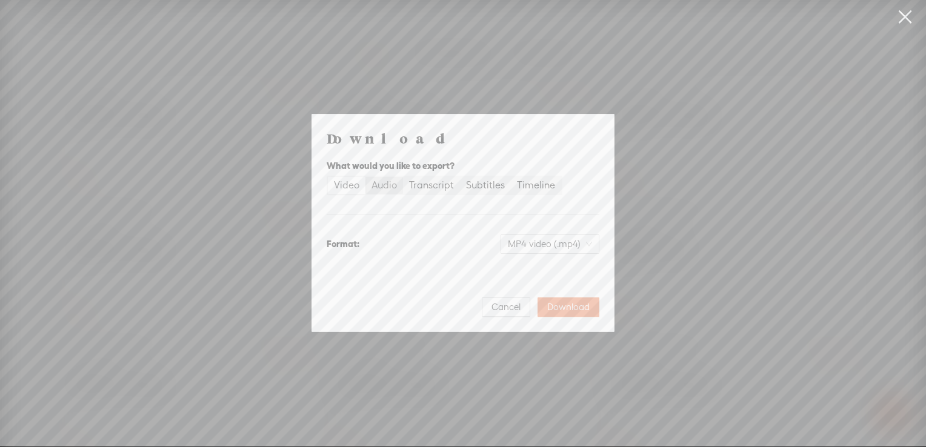
click at [383, 184] on div "Audio" at bounding box center [383, 185] width 25 height 17
click at [365, 177] on input "Audio" at bounding box center [365, 177] width 0 height 0
click at [519, 247] on span "WAV audio (.wav)" at bounding box center [550, 244] width 84 height 18
click at [503, 273] on div "MP3 audio (.mp3)" at bounding box center [540, 270] width 99 height 12
click at [577, 302] on span "Download" at bounding box center [568, 307] width 42 height 12
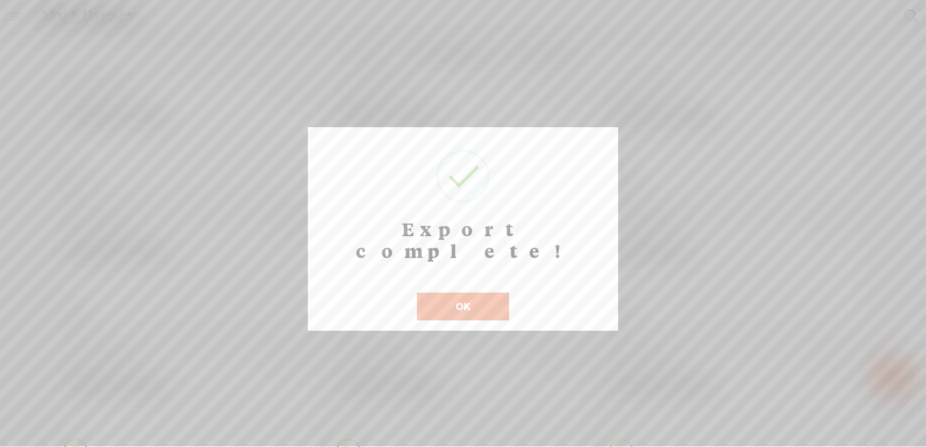
click at [447, 293] on button "OK" at bounding box center [463, 307] width 92 height 28
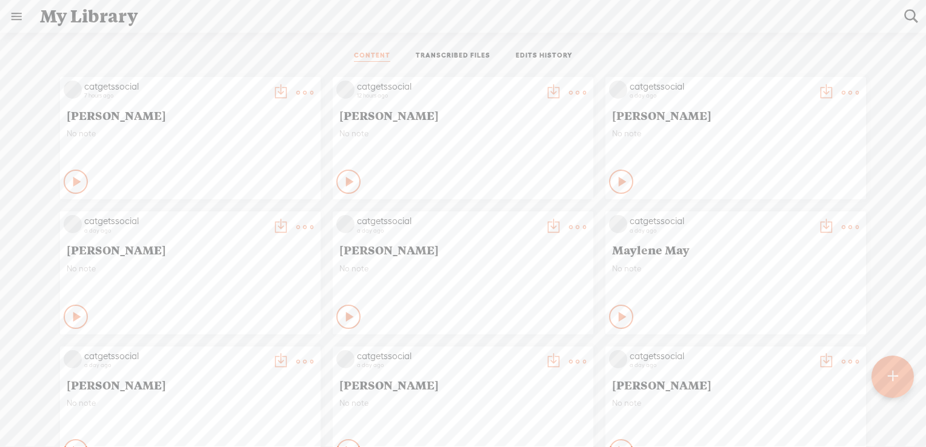
click at [842, 359] on t at bounding box center [850, 361] width 17 height 17
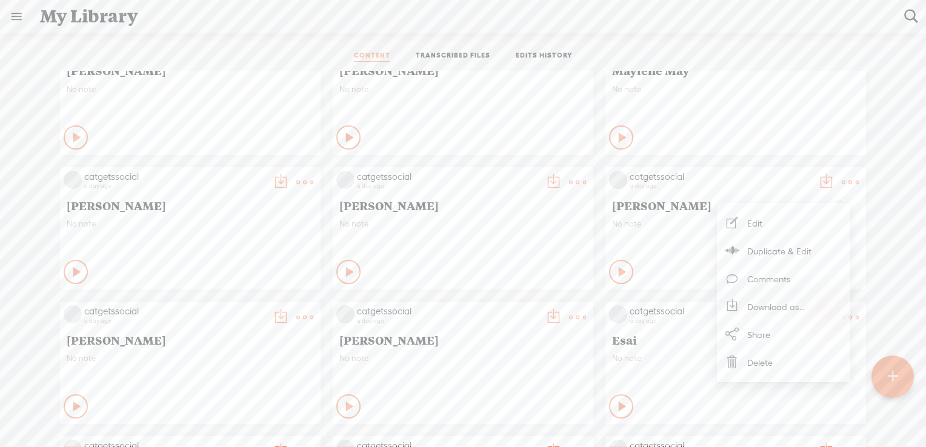
scroll to position [181, 0]
click at [799, 310] on link "Download as..." at bounding box center [783, 307] width 121 height 28
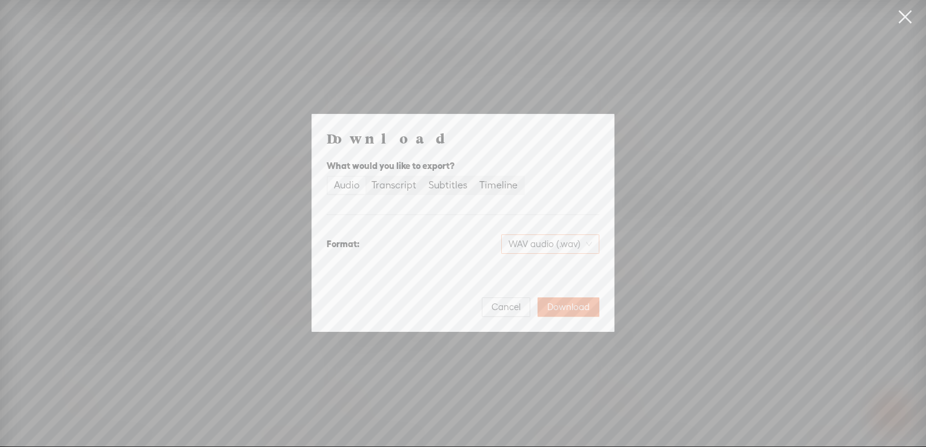
click at [572, 247] on span "WAV audio (.wav)" at bounding box center [550, 244] width 84 height 18
click at [545, 278] on div "Best for sharing, small file size" at bounding box center [540, 283] width 99 height 10
click at [565, 311] on span "Download" at bounding box center [568, 307] width 42 height 12
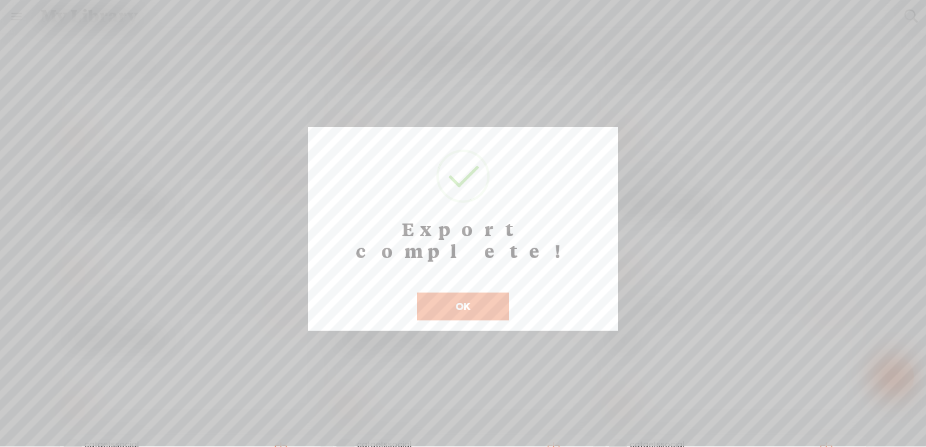
click at [478, 293] on button "OK" at bounding box center [463, 307] width 92 height 28
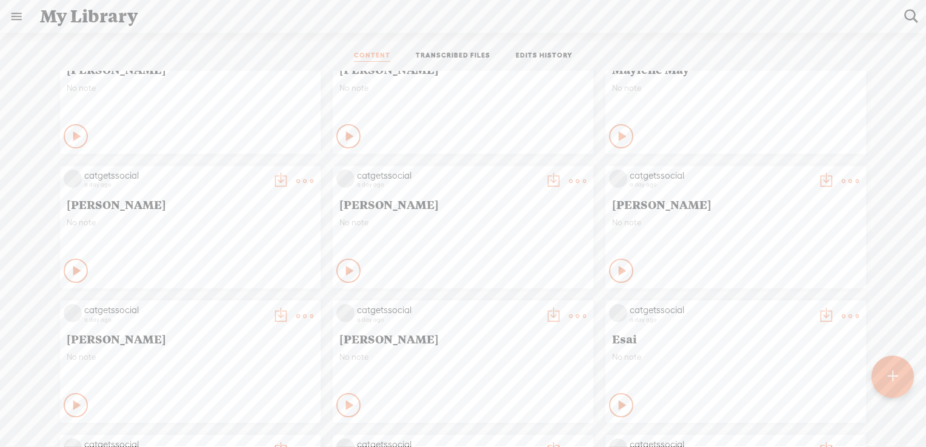
drag, startPoint x: 518, startPoint y: 248, endPoint x: 540, endPoint y: 233, distance: 27.1
click at [518, 248] on div "No note" at bounding box center [462, 236] width 247 height 36
click at [569, 176] on t at bounding box center [577, 181] width 17 height 17
click at [498, 306] on link "Download as..." at bounding box center [510, 305] width 121 height 28
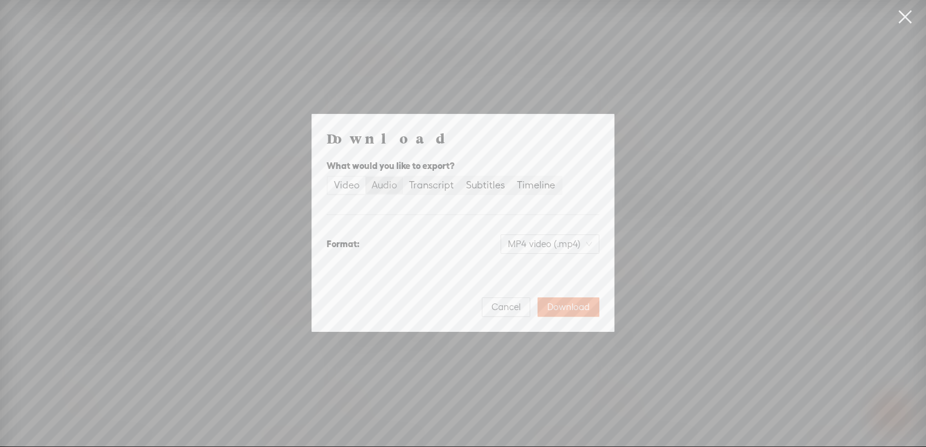
click at [387, 188] on div "Audio" at bounding box center [383, 185] width 25 height 17
click at [365, 177] on input "Audio" at bounding box center [365, 177] width 0 height 0
click at [521, 252] on span "WAV audio (.wav)" at bounding box center [550, 244] width 84 height 18
click at [523, 276] on div "MP3 audio (.mp3) Best for sharing, small file size" at bounding box center [540, 275] width 99 height 29
click at [562, 304] on span "Download" at bounding box center [568, 307] width 42 height 12
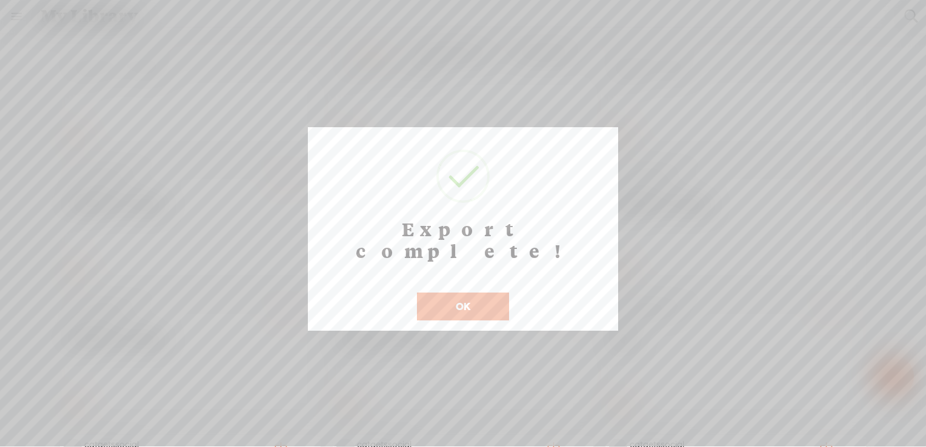
click at [477, 293] on button "OK" at bounding box center [463, 307] width 92 height 28
